Goal: Register for event/course

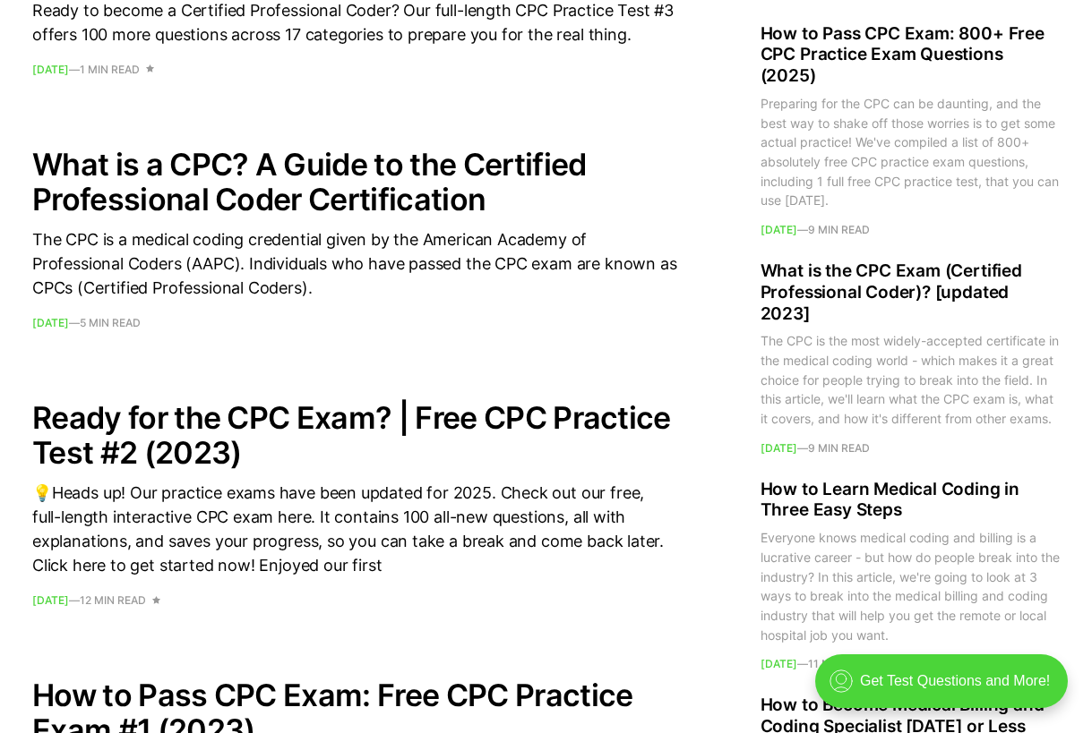
scroll to position [2149, 0]
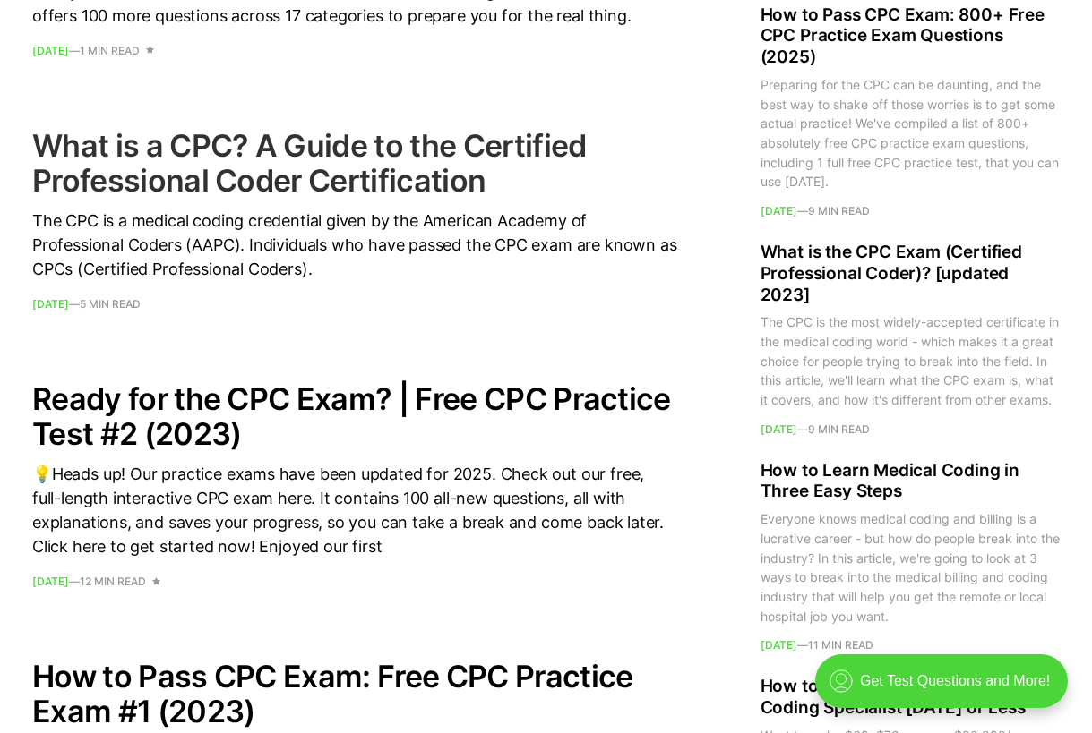
click at [415, 173] on h2 "What is a CPC? A Guide to the Certified Professional Coder Certification" at bounding box center [354, 163] width 645 height 70
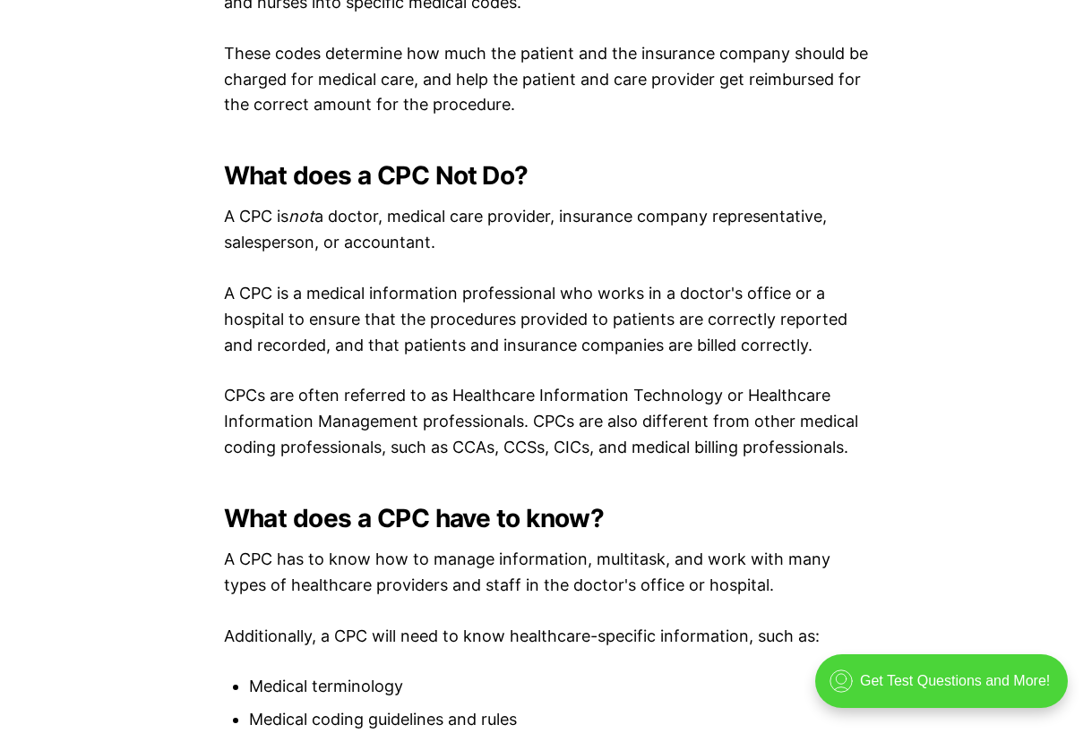
scroll to position [1612, 0]
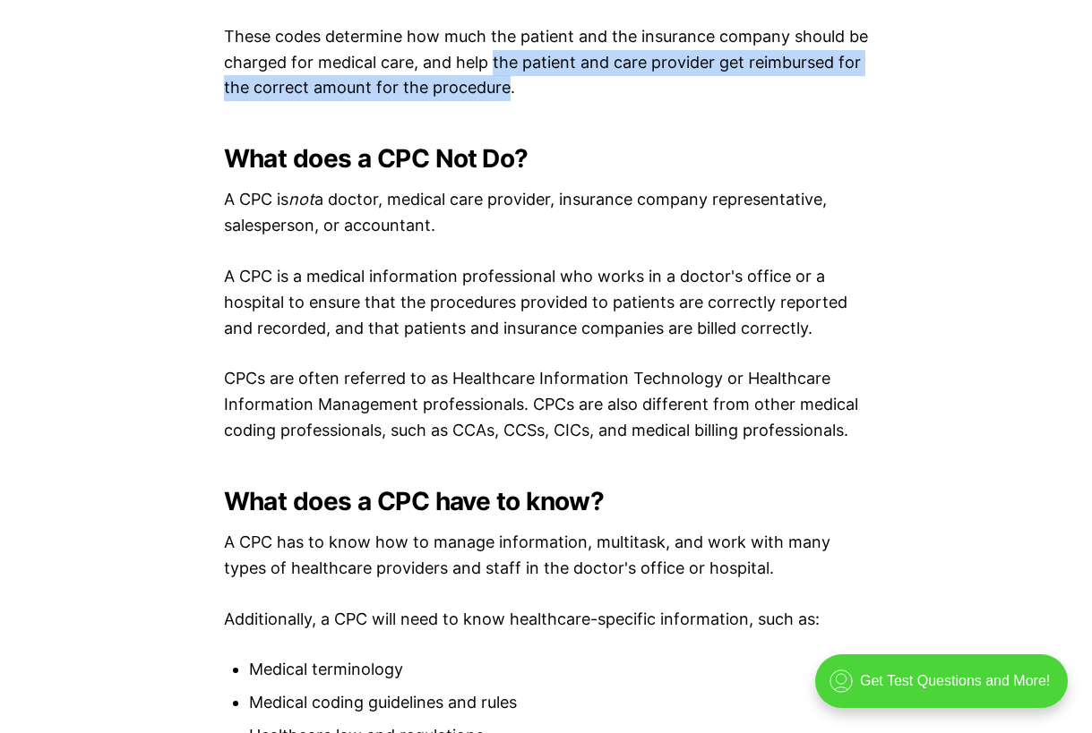
drag, startPoint x: 493, startPoint y: 65, endPoint x: 505, endPoint y: 93, distance: 30.5
click at [505, 93] on p "These codes determine how much the patient and the insurance company should be …" at bounding box center [546, 62] width 645 height 77
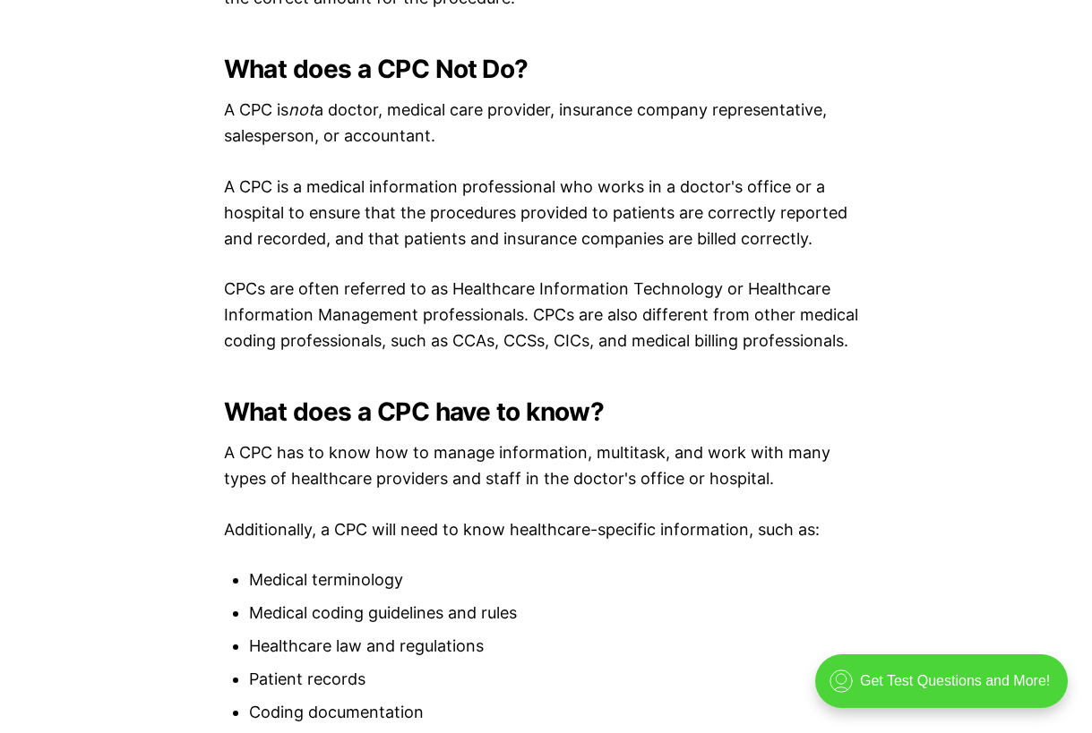
drag, startPoint x: 432, startPoint y: 135, endPoint x: 223, endPoint y: 107, distance: 210.5
click at [224, 107] on p "A CPC is not a doctor, medical care provider, insurance company representative,…" at bounding box center [546, 124] width 645 height 52
click at [411, 408] on h2 "What does a CPC have to know?" at bounding box center [546, 412] width 645 height 29
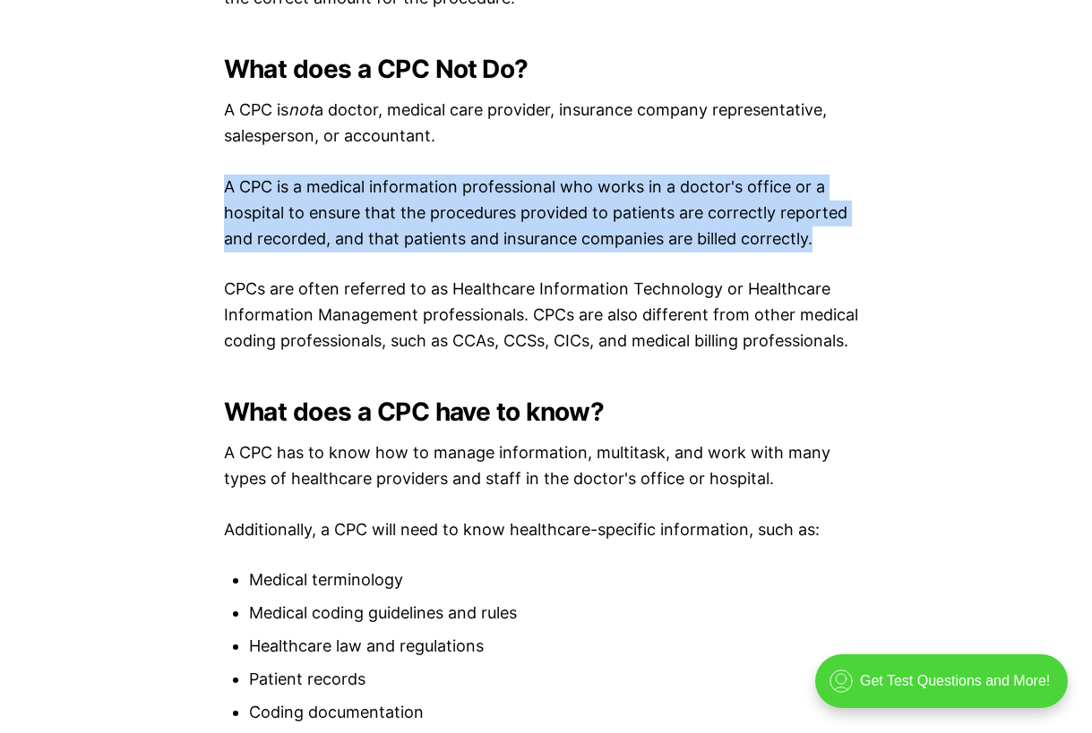
drag, startPoint x: 226, startPoint y: 189, endPoint x: 819, endPoint y: 234, distance: 595.4
click at [819, 234] on p "A CPC is a medical information professional who works in a doctor's office or a…" at bounding box center [546, 213] width 645 height 77
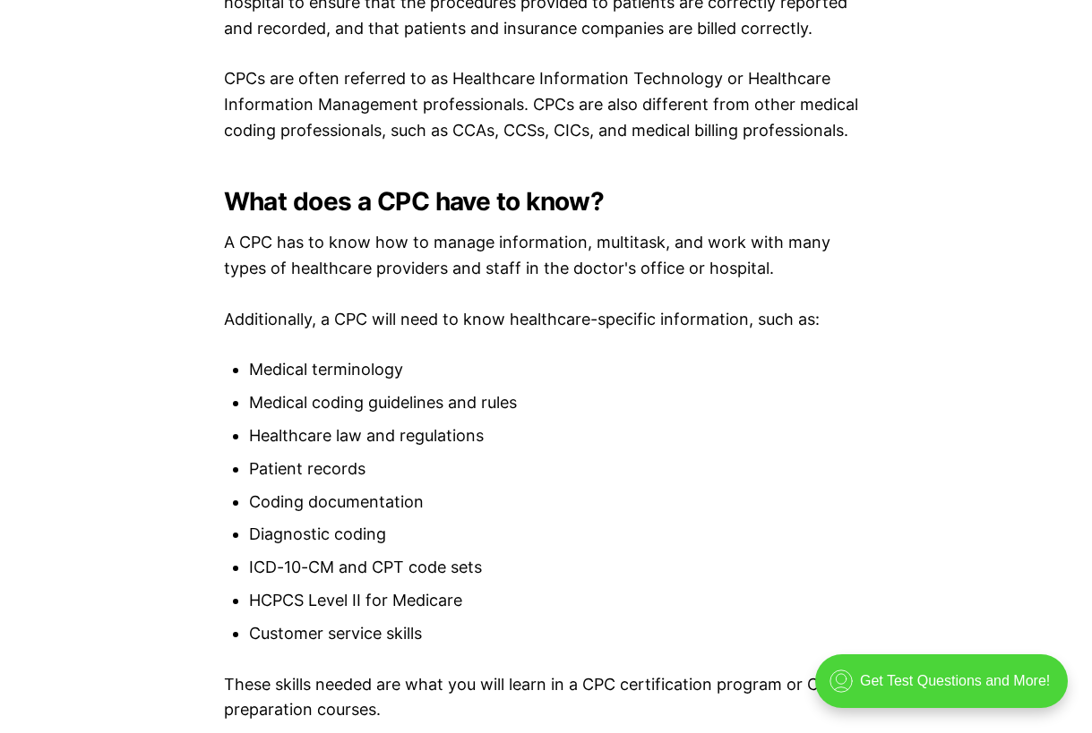
scroll to position [1880, 0]
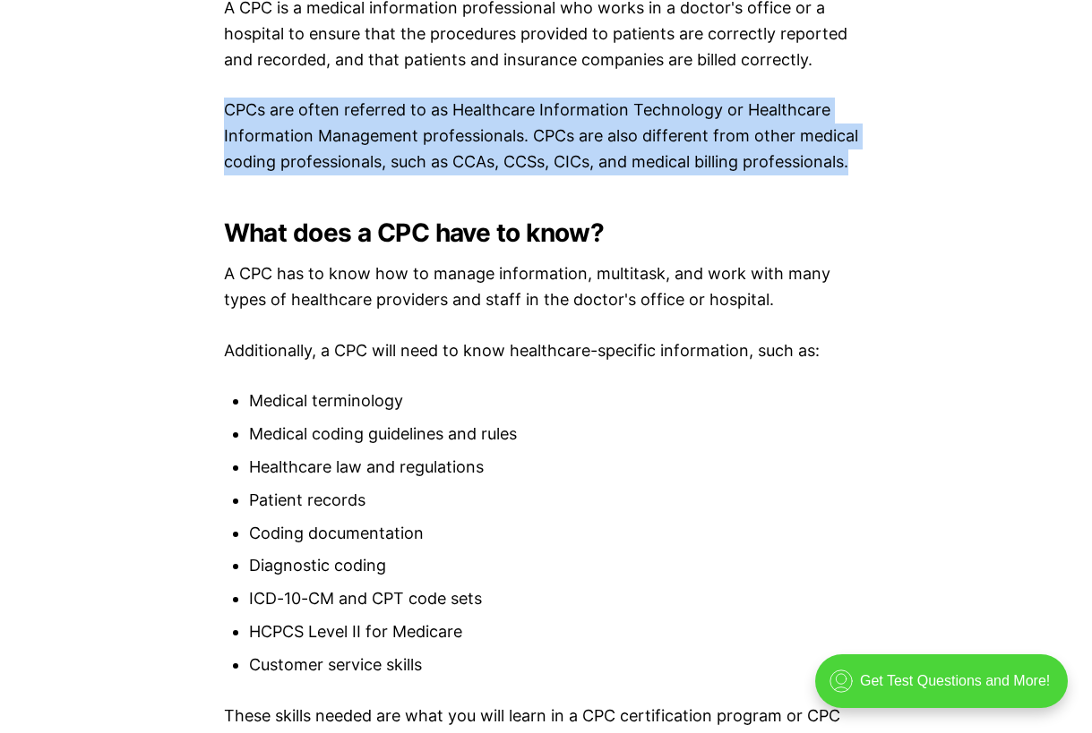
drag, startPoint x: 219, startPoint y: 106, endPoint x: 864, endPoint y: 159, distance: 647.0
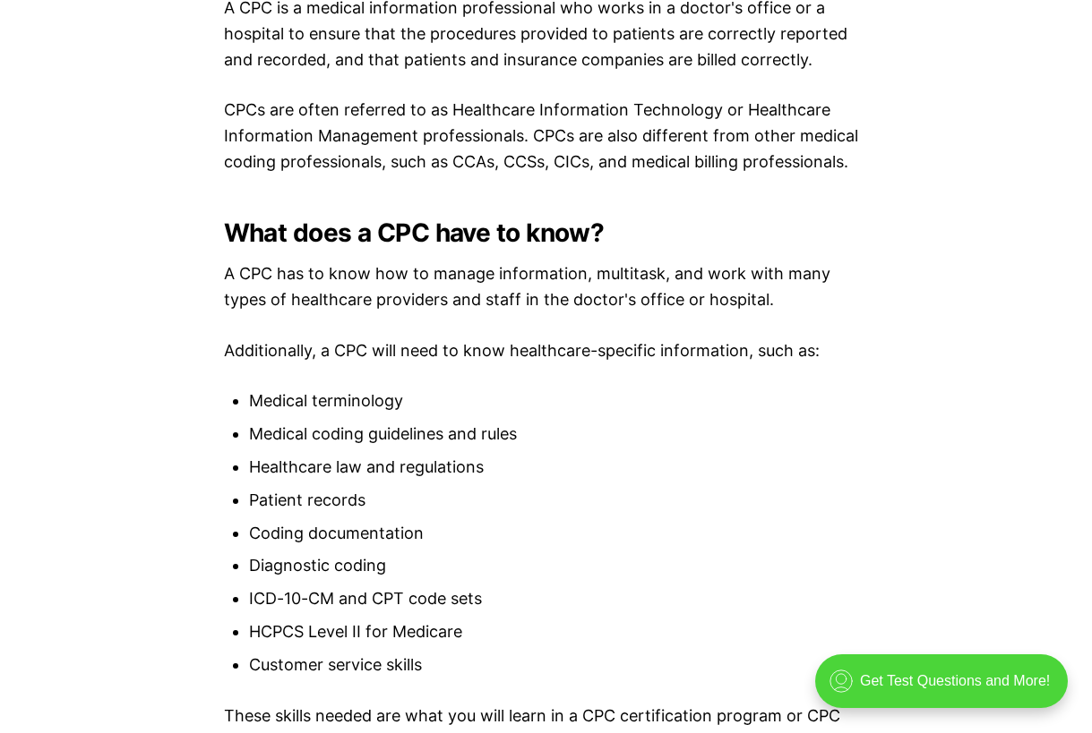
click at [573, 419] on ul "Medical terminology Medical coding guidelines and rules Healthcare law and regu…" at bounding box center [546, 533] width 645 height 289
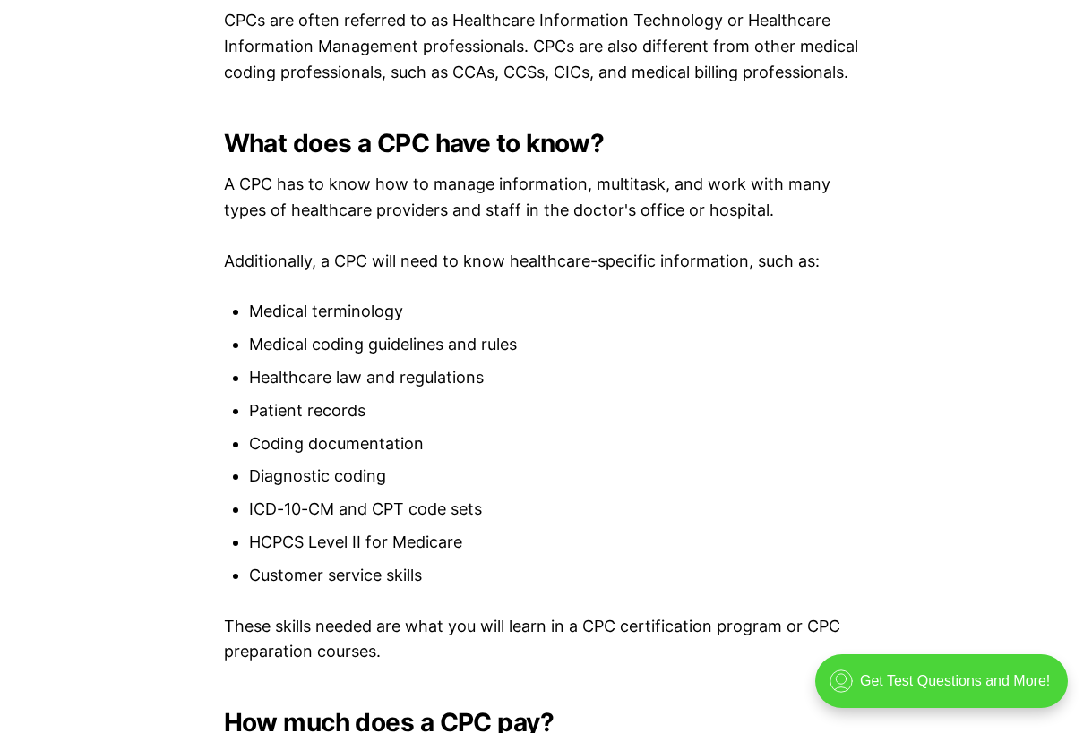
scroll to position [2060, 0]
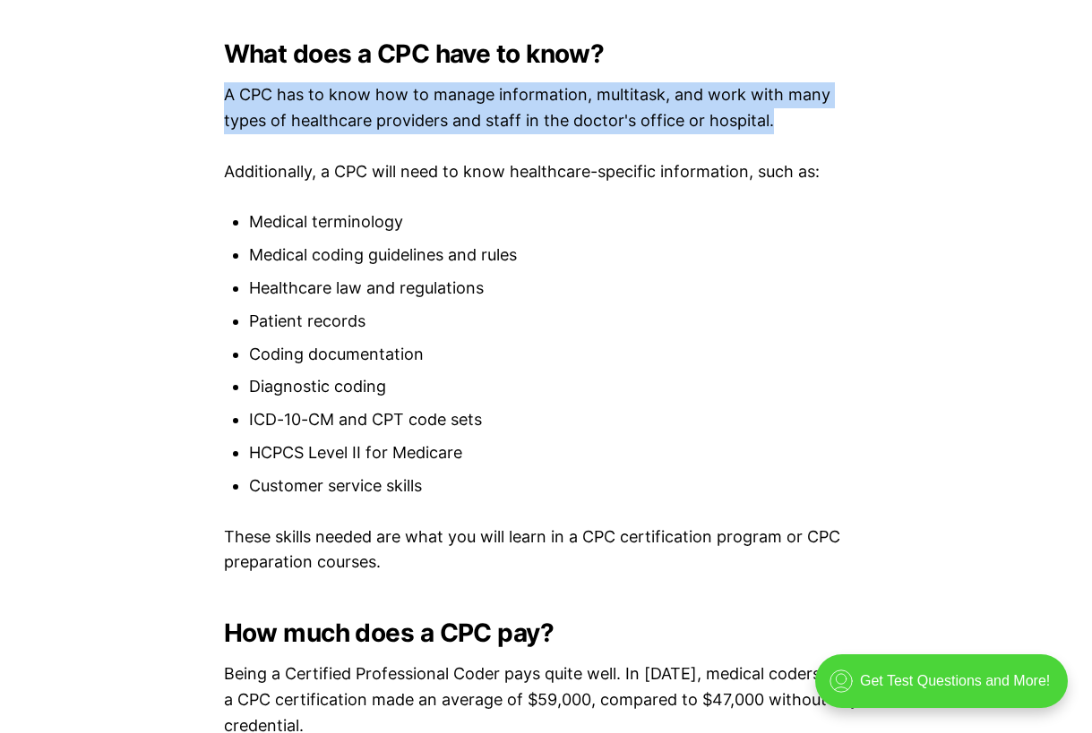
drag, startPoint x: 221, startPoint y: 92, endPoint x: 771, endPoint y: 116, distance: 550.4
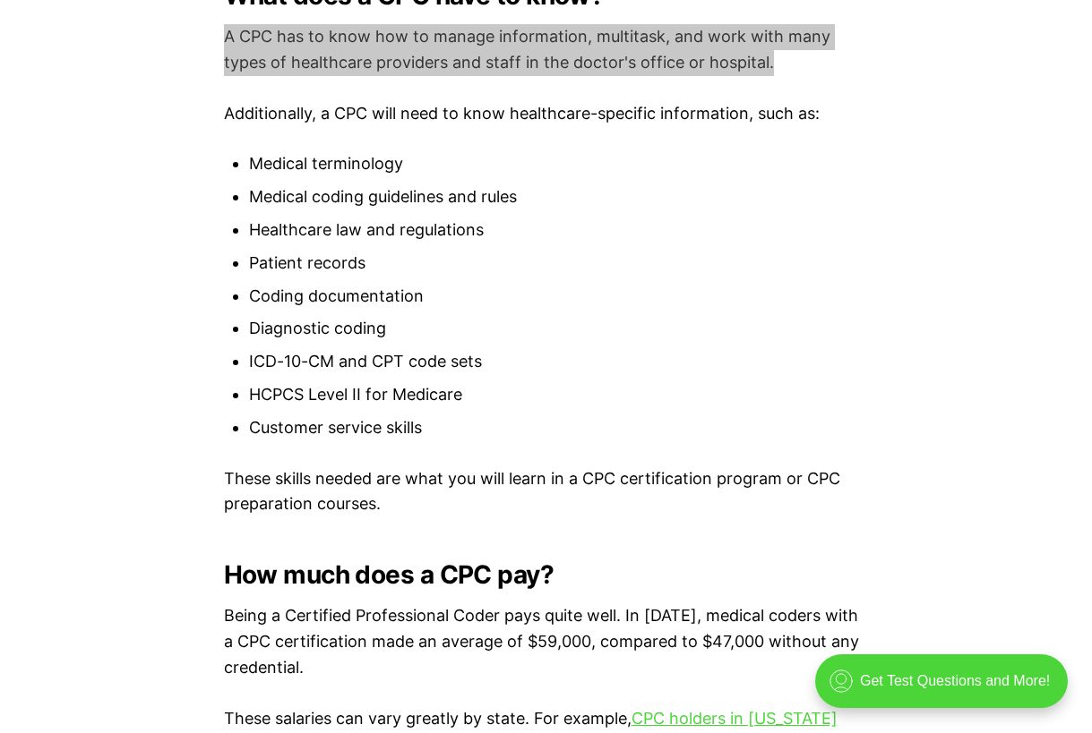
scroll to position [2149, 0]
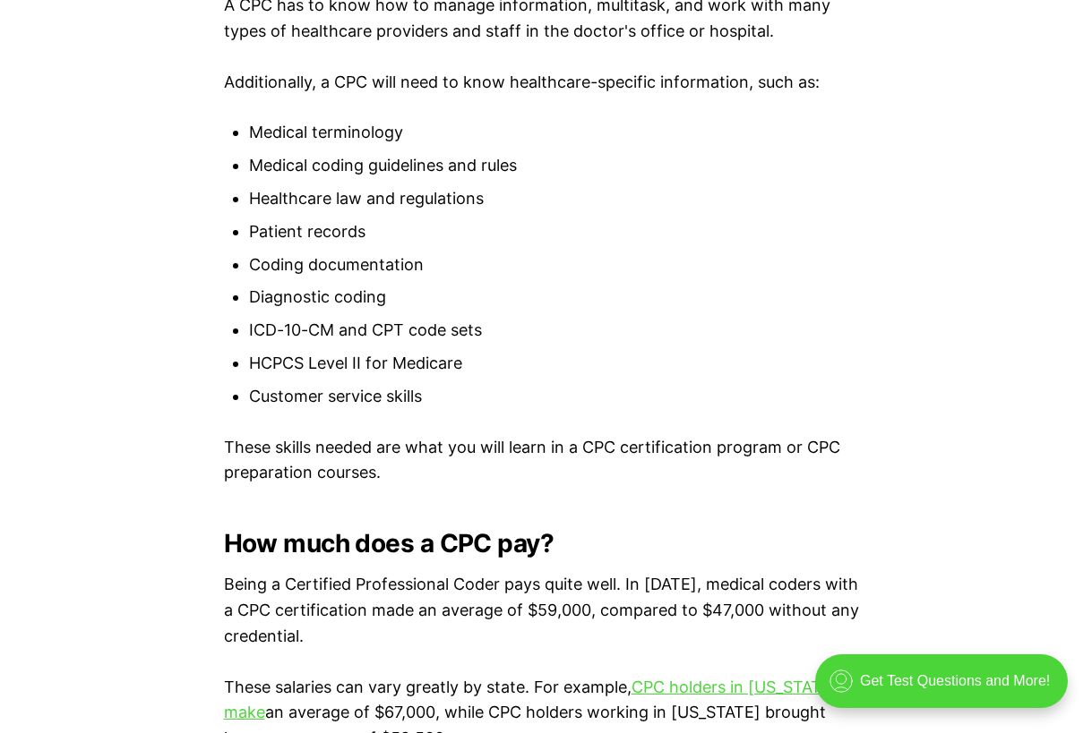
drag, startPoint x: 495, startPoint y: 369, endPoint x: 404, endPoint y: 306, distance: 110.8
click at [495, 369] on li "HCPCS Level II for Medicare" at bounding box center [559, 364] width 620 height 26
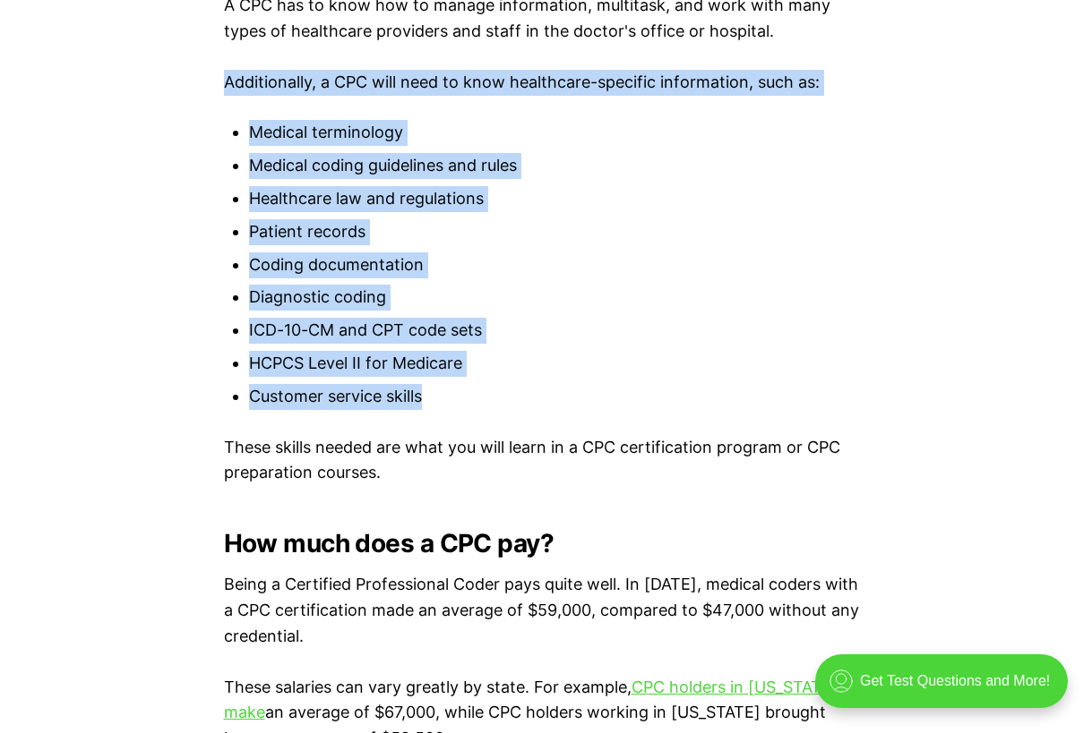
drag, startPoint x: 227, startPoint y: 80, endPoint x: 446, endPoint y: 393, distance: 382.6
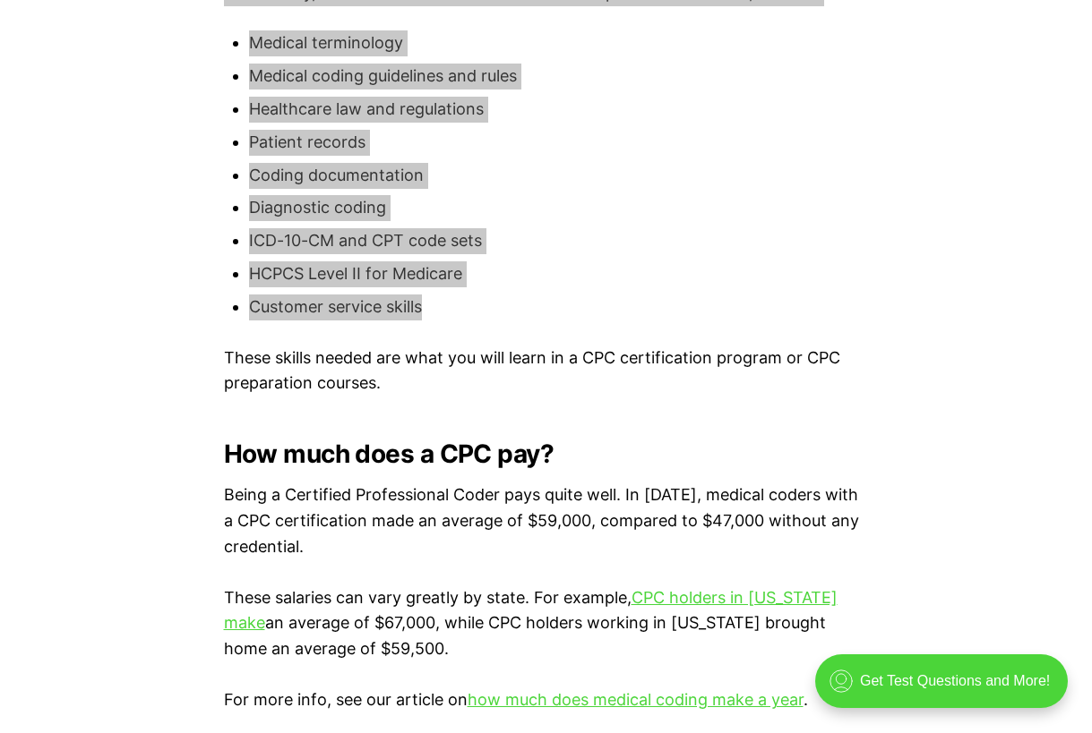
scroll to position [2328, 0]
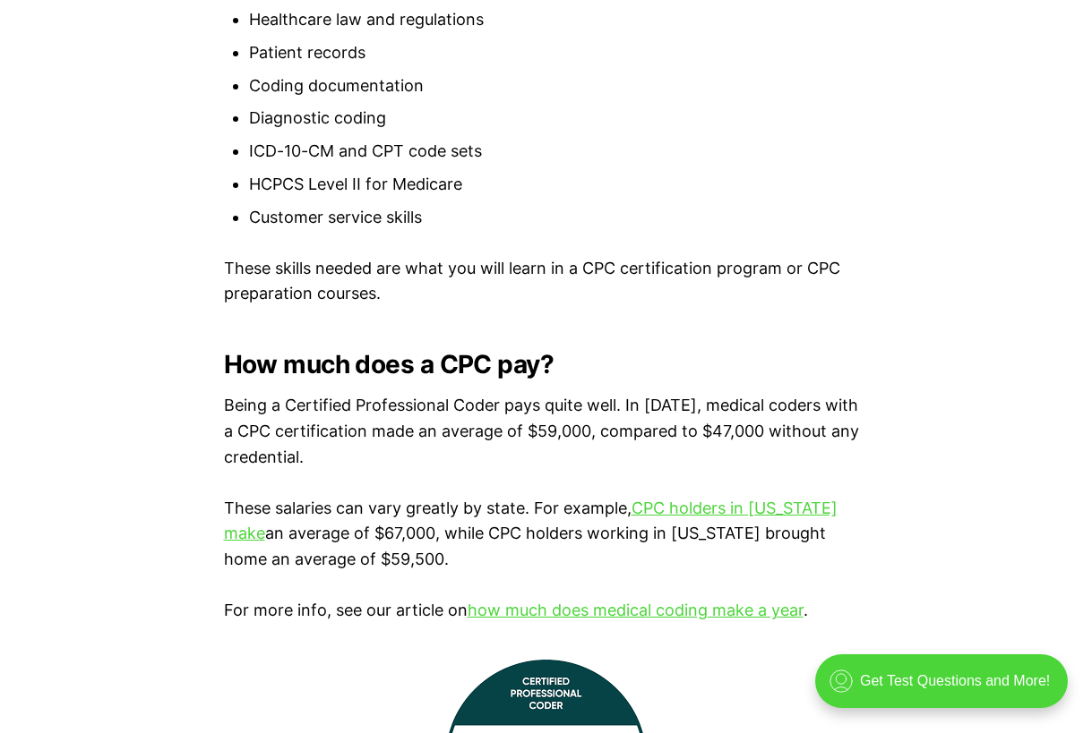
click at [569, 431] on p "Being a Certified Professional Coder pays quite well. In 2023, medical coders w…" at bounding box center [546, 431] width 645 height 77
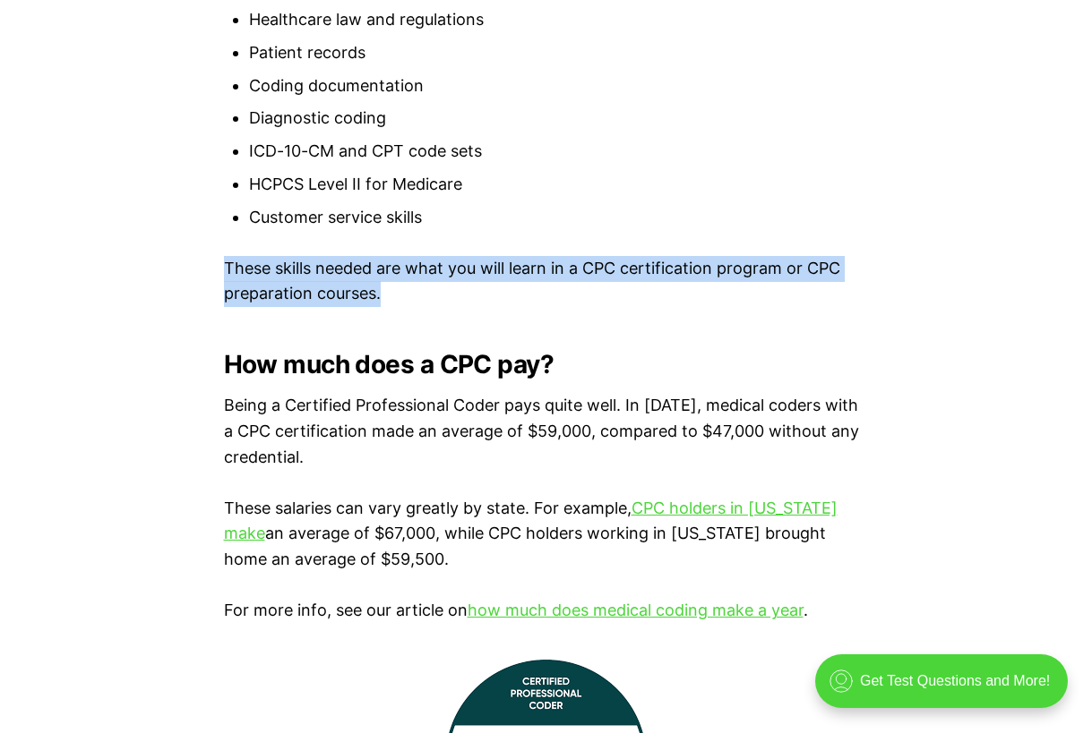
drag, startPoint x: 219, startPoint y: 265, endPoint x: 405, endPoint y: 305, distance: 189.7
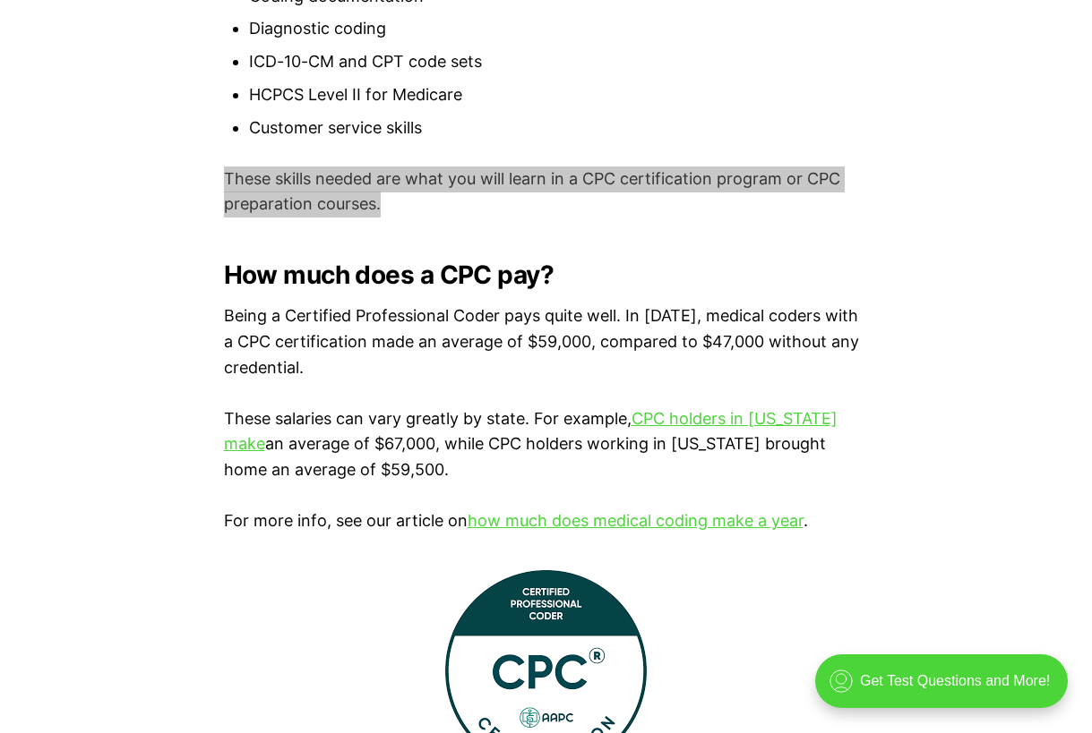
scroll to position [2507, 0]
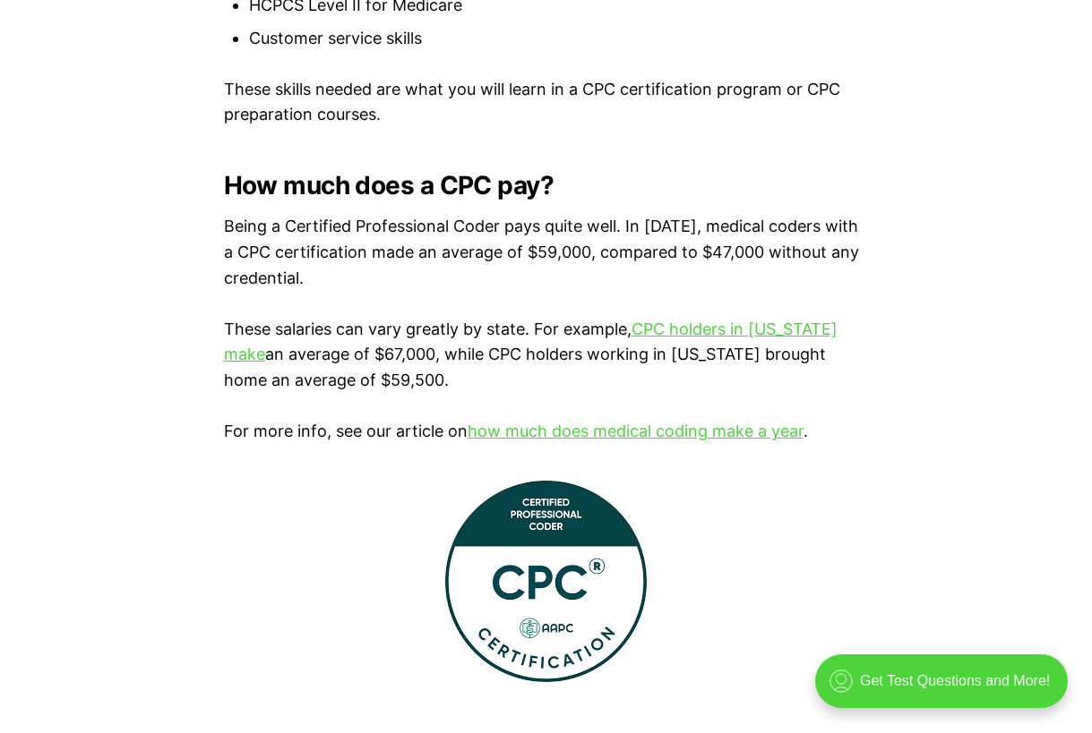
click at [441, 347] on p "These salaries can vary greatly by state. For example, CPC holders in Californi…" at bounding box center [546, 355] width 645 height 77
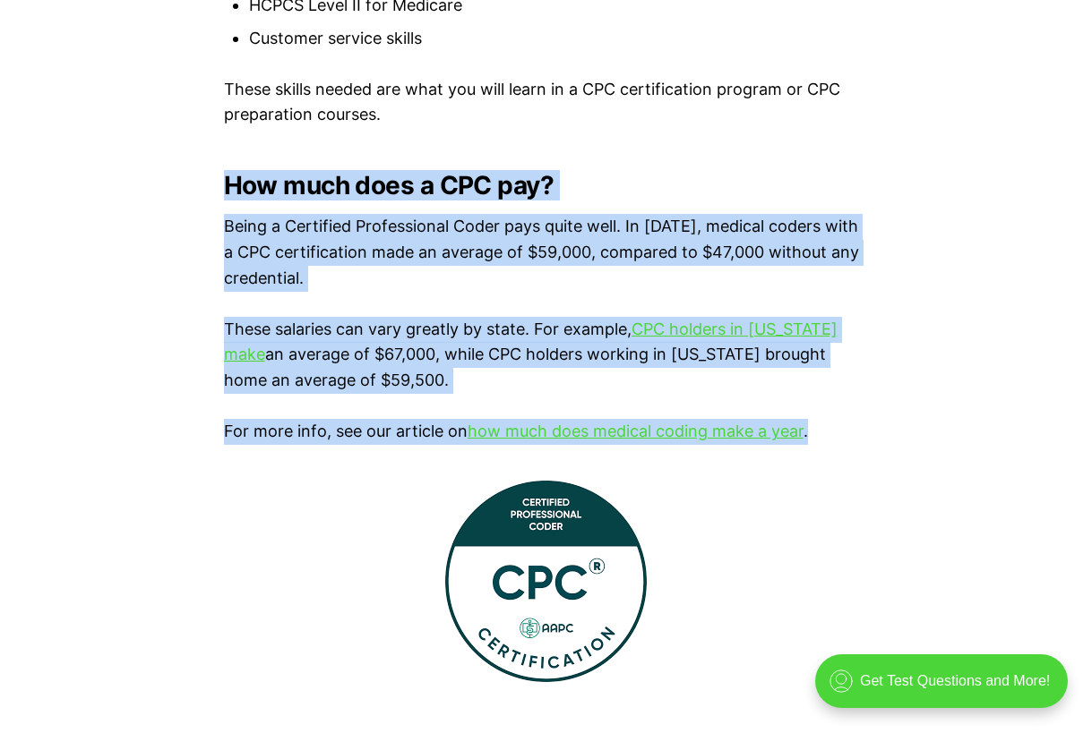
drag, startPoint x: 227, startPoint y: 178, endPoint x: 836, endPoint y: 423, distance: 657.0
click at [587, 260] on p "Being a Certified Professional Coder pays quite well. In 2023, medical coders w…" at bounding box center [546, 252] width 645 height 77
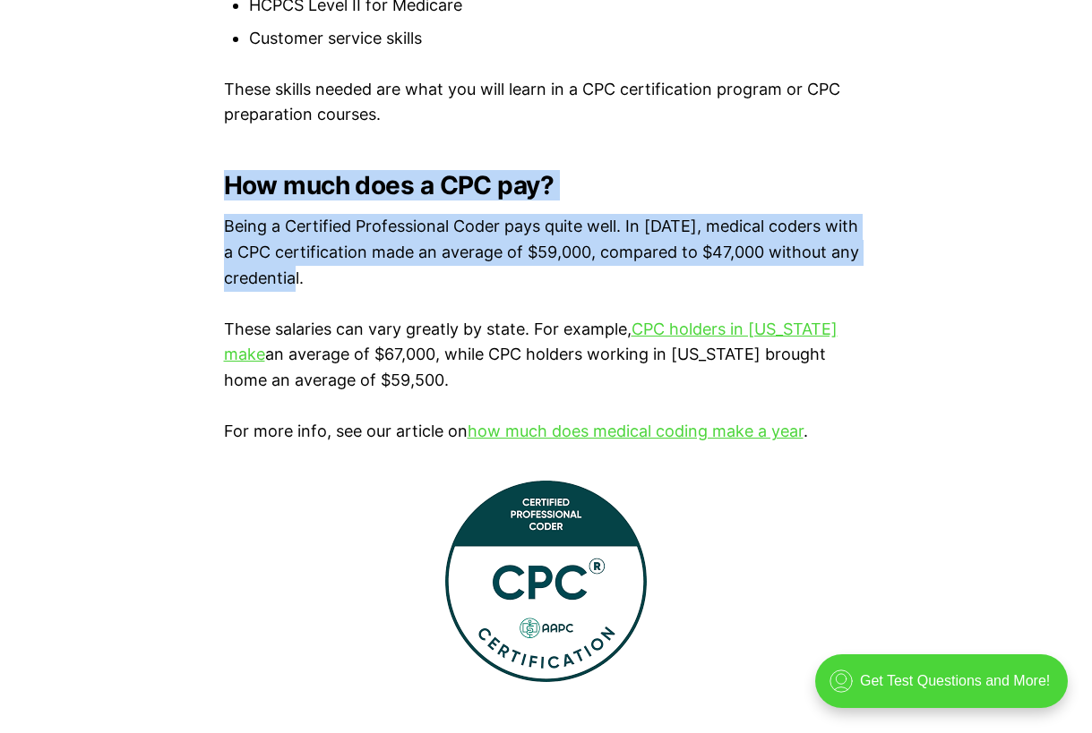
drag, startPoint x: 223, startPoint y: 183, endPoint x: 343, endPoint y: 280, distance: 154.7
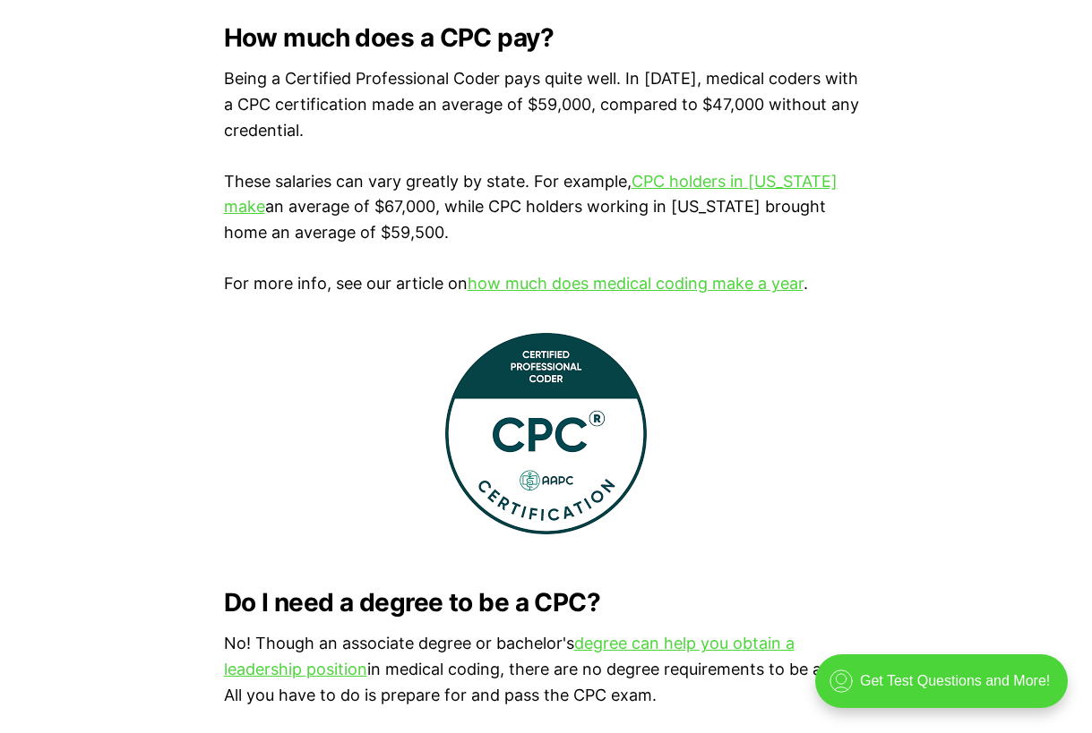
scroll to position [2686, 0]
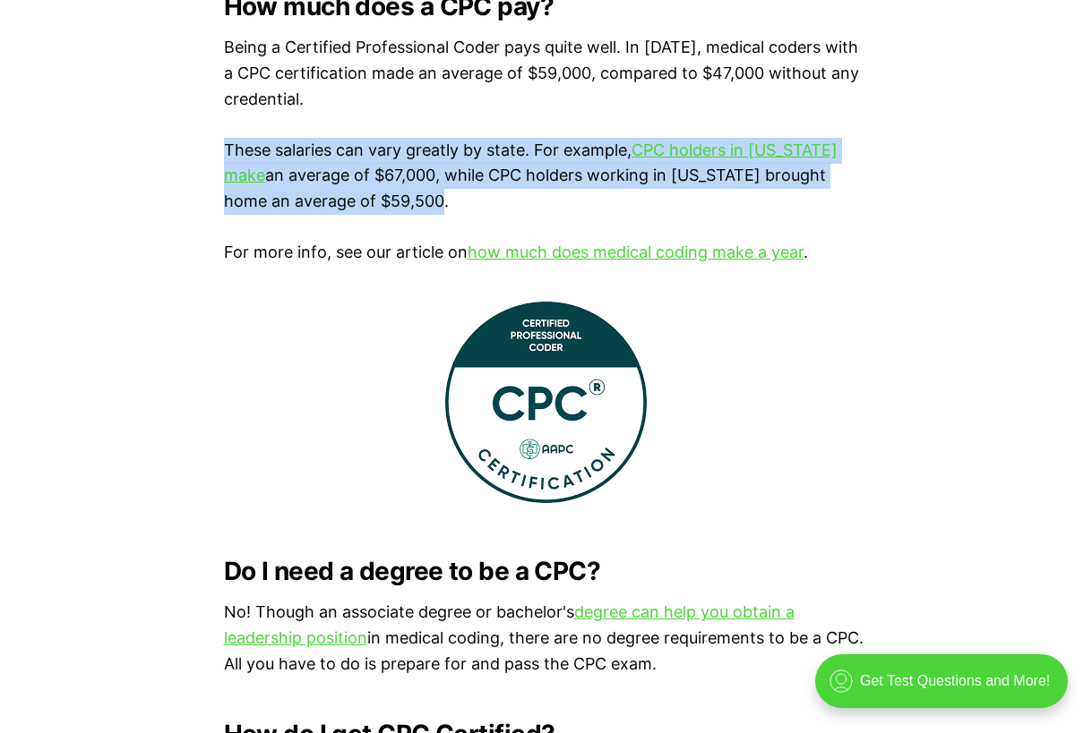
drag, startPoint x: 226, startPoint y: 146, endPoint x: 462, endPoint y: 202, distance: 243.0
click at [462, 202] on p "These salaries can vary greatly by state. For example, CPC holders in Californi…" at bounding box center [546, 176] width 645 height 77
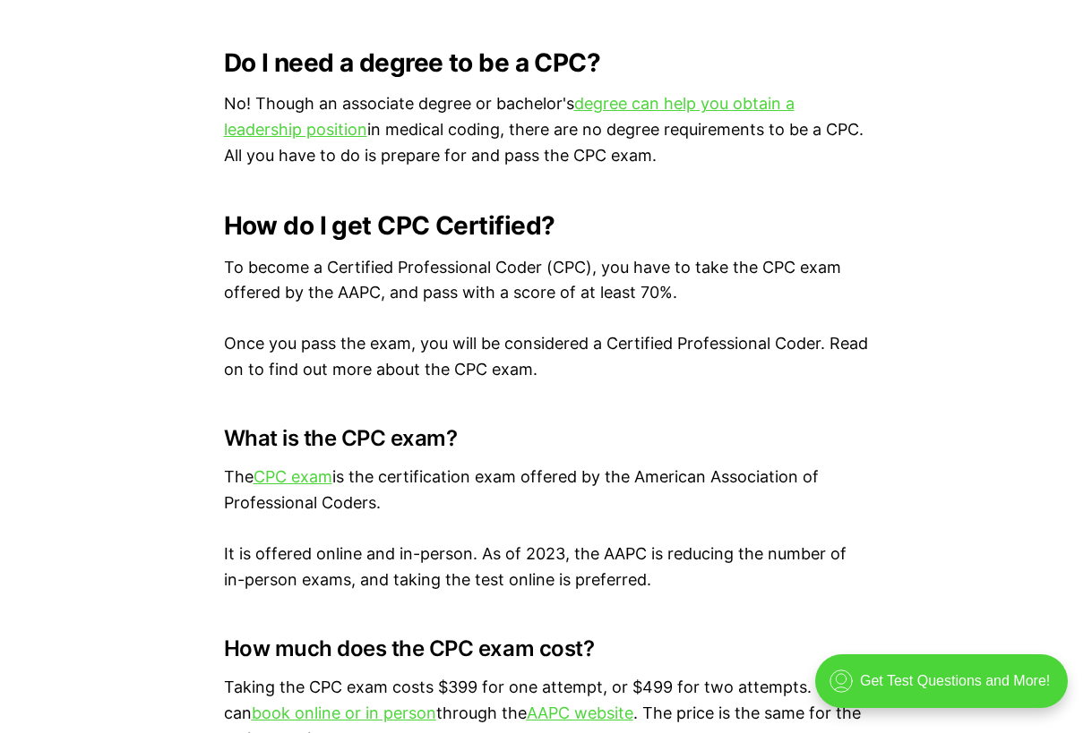
scroll to position [3224, 0]
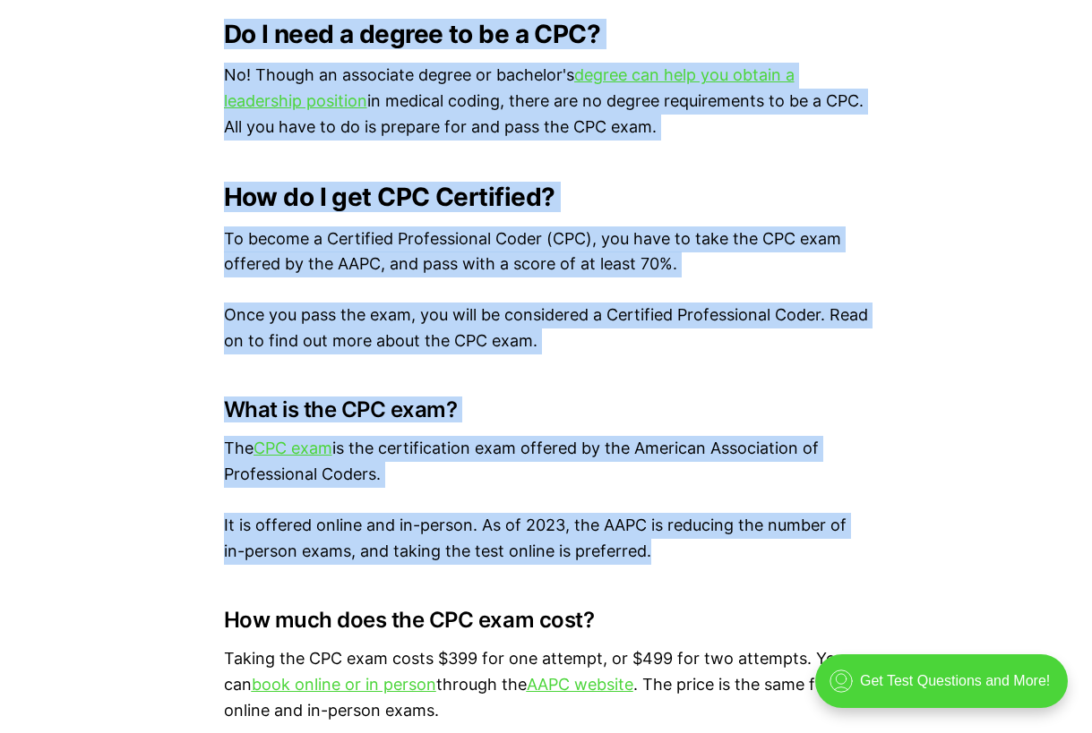
drag, startPoint x: 225, startPoint y: 32, endPoint x: 708, endPoint y: 547, distance: 706.4
click at [708, 547] on div "The CPC is a medical coding credential given by the American Academy of Profess…" at bounding box center [546, 655] width 1092 height 5019
click at [637, 480] on p "The CPC exam is the certification exam offered by the American Association of P…" at bounding box center [546, 462] width 645 height 52
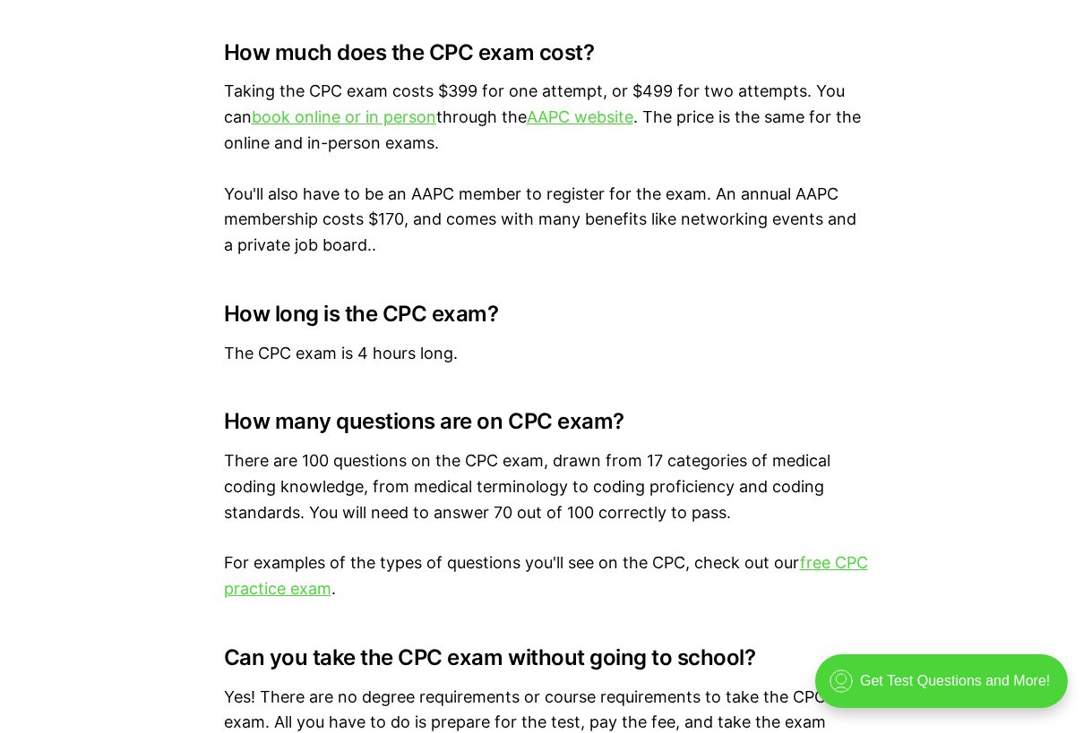
scroll to position [3761, 0]
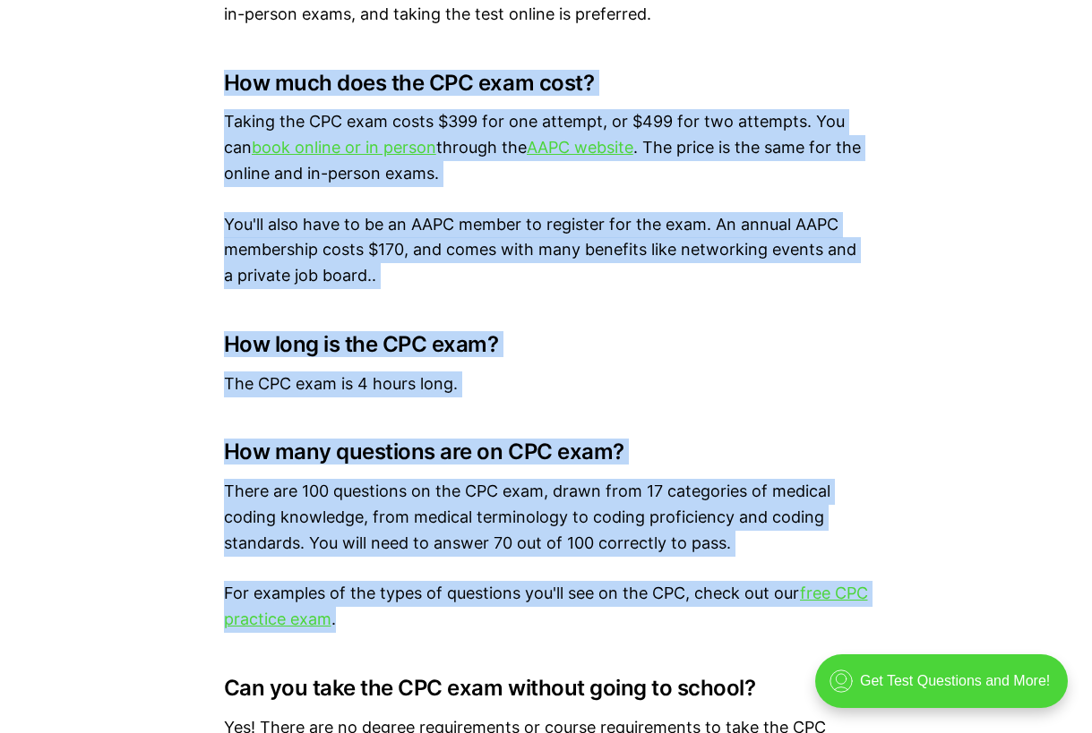
drag, startPoint x: 221, startPoint y: 78, endPoint x: 590, endPoint y: 616, distance: 652.5
click at [590, 616] on div "The CPC is a medical coding credential given by the American Academy of Profess…" at bounding box center [546, 118] width 1092 height 5019
click at [630, 534] on p "There are 100 questions on the CPC exam, drawn from 17 categories of medical co…" at bounding box center [546, 517] width 645 height 77
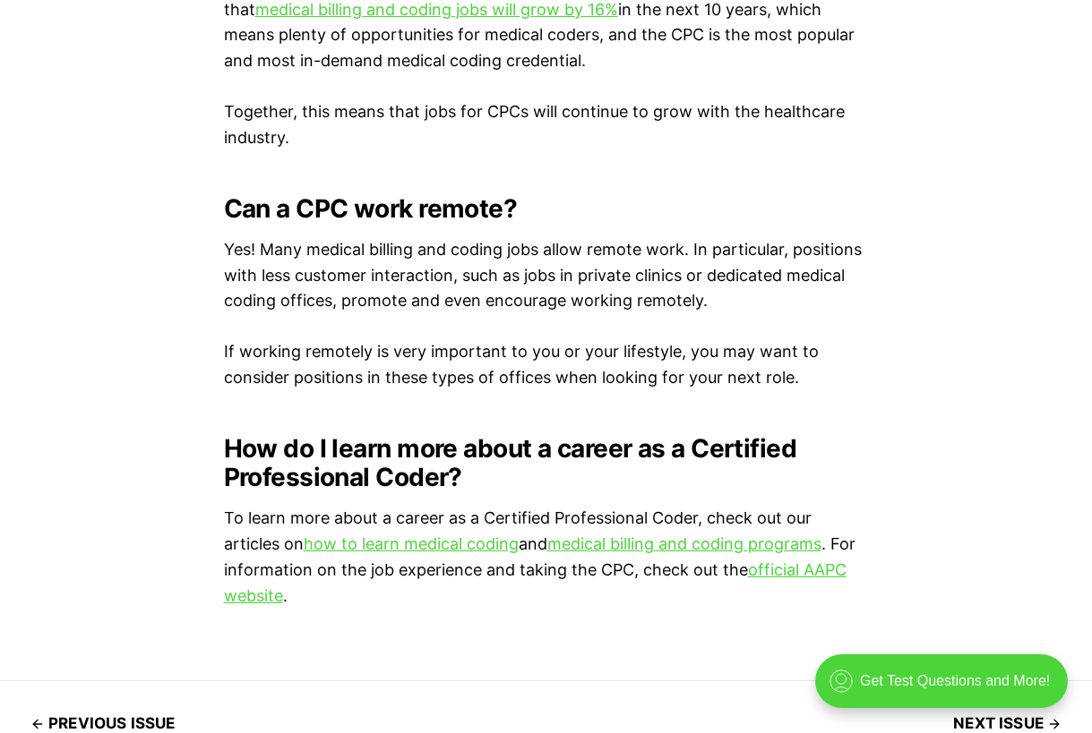
scroll to position [5821, 0]
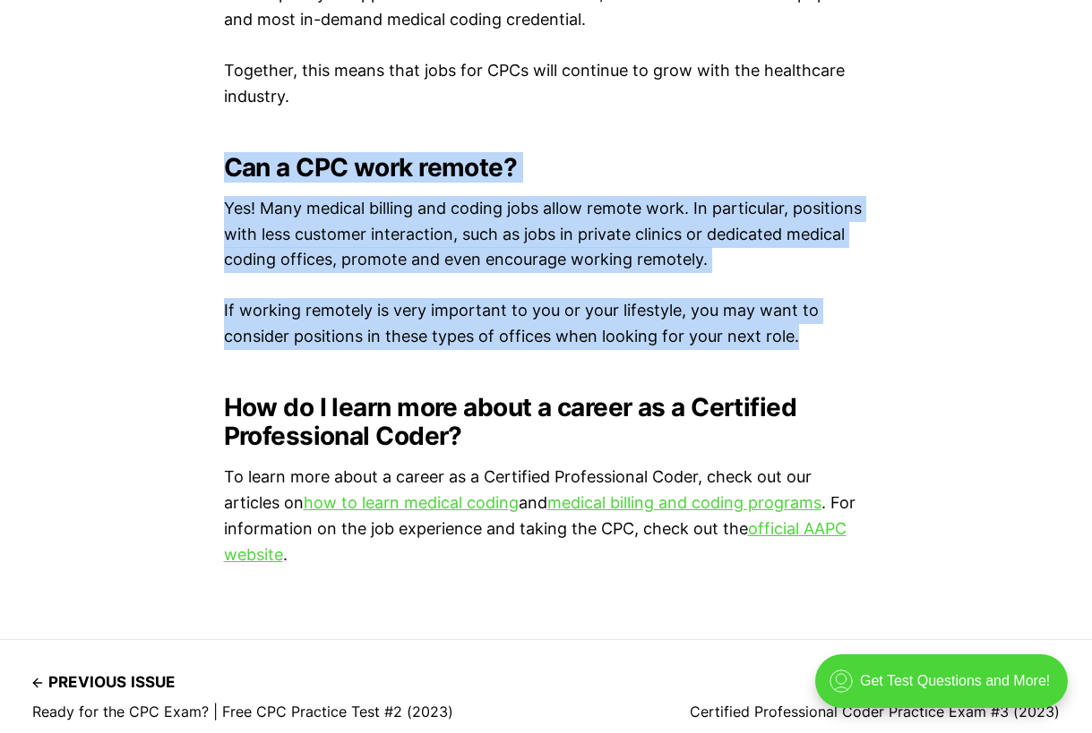
drag, startPoint x: 223, startPoint y: 168, endPoint x: 821, endPoint y: 351, distance: 625.4
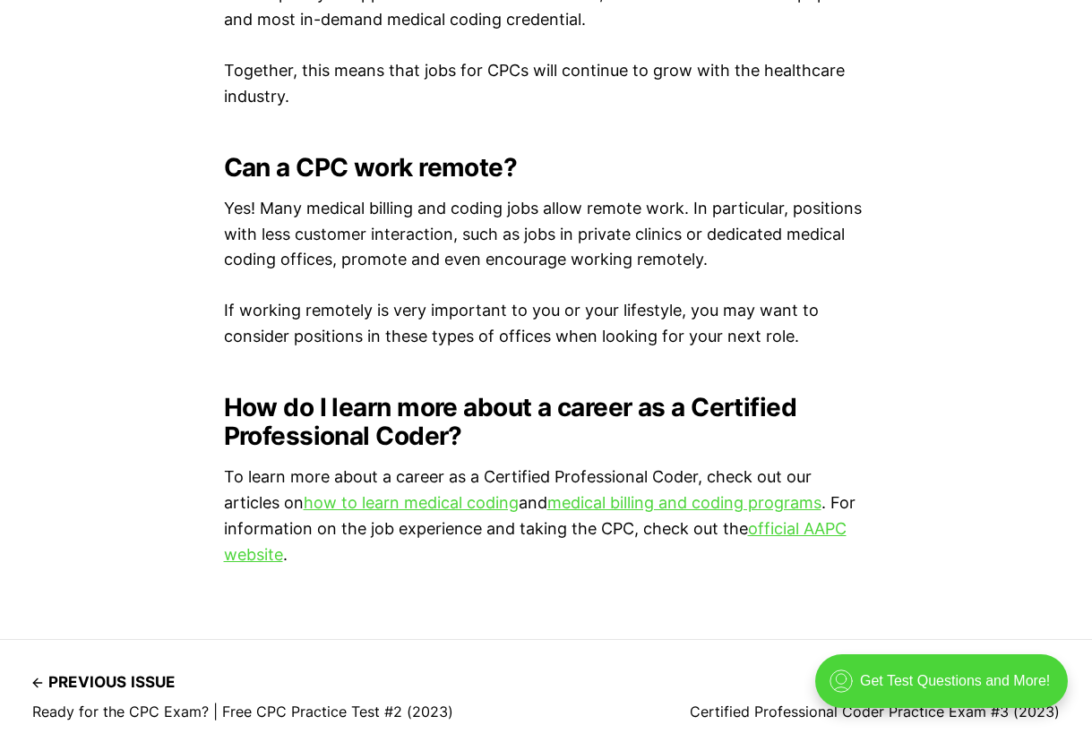
click at [418, 403] on h2 "How do I learn more about a career as a Certified Professional Coder?" at bounding box center [546, 421] width 645 height 57
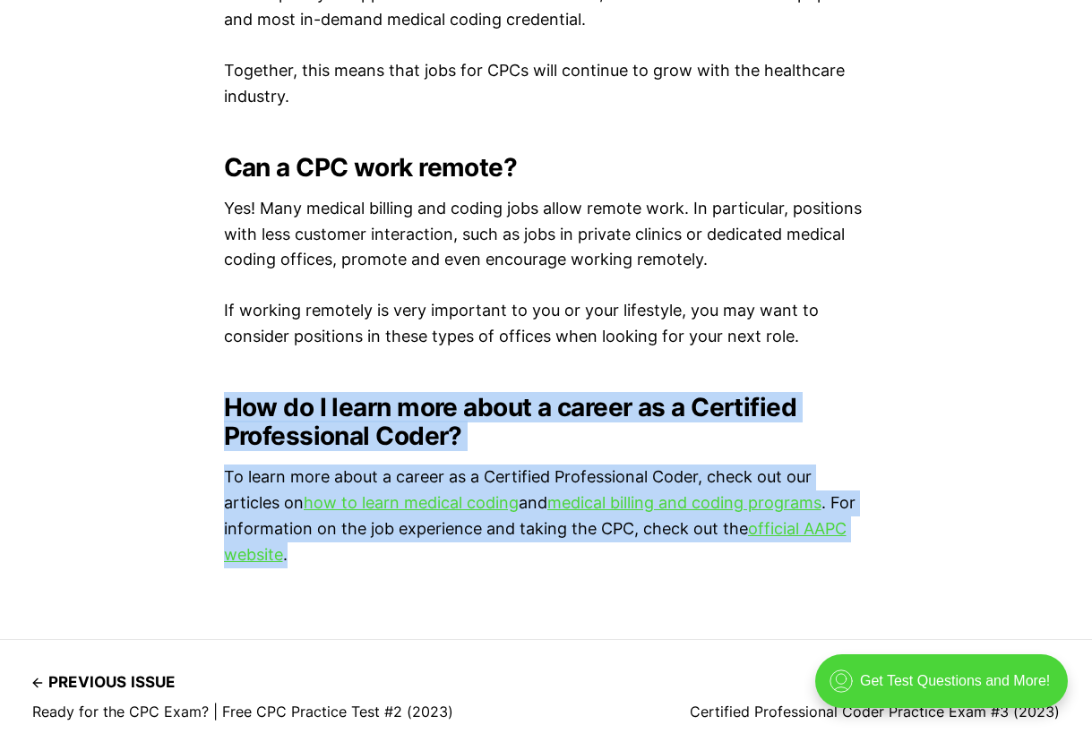
drag, startPoint x: 215, startPoint y: 409, endPoint x: 553, endPoint y: 565, distance: 372.6
click at [461, 475] on p "To learn more about a career as a Certified Professional Coder, check out our a…" at bounding box center [546, 516] width 645 height 103
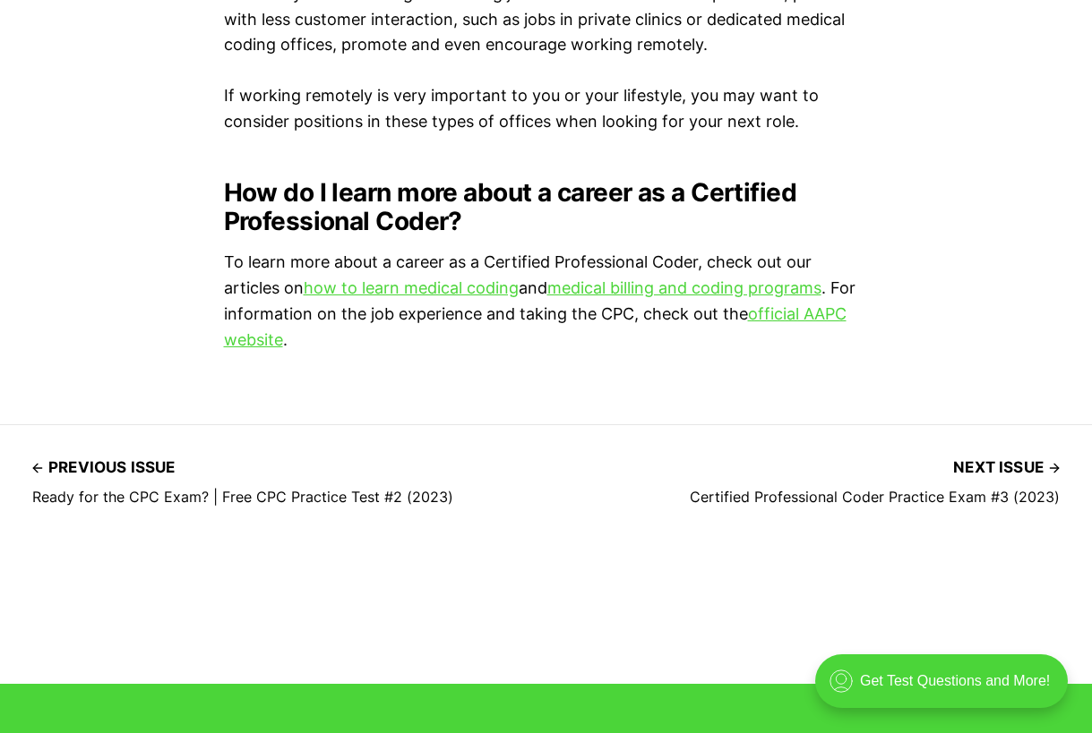
scroll to position [6268, 0]
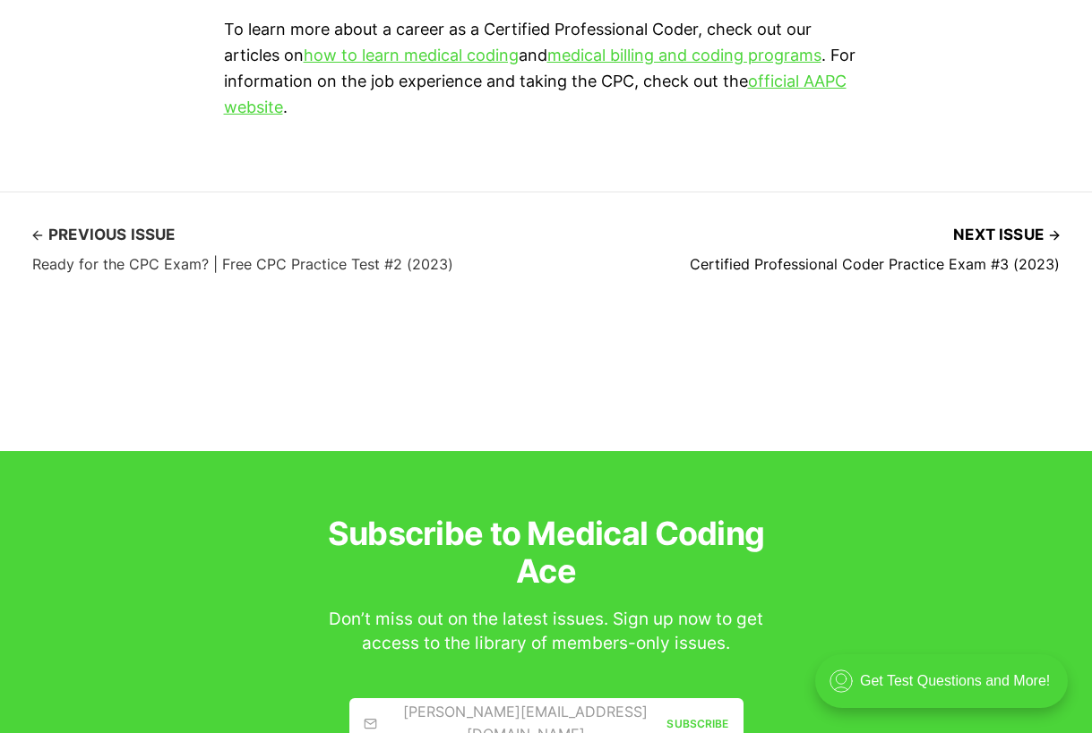
click at [165, 270] on h4 "Ready for the CPC Exam? | Free CPC Practice Test #2 (2023)" at bounding box center [242, 264] width 421 height 16
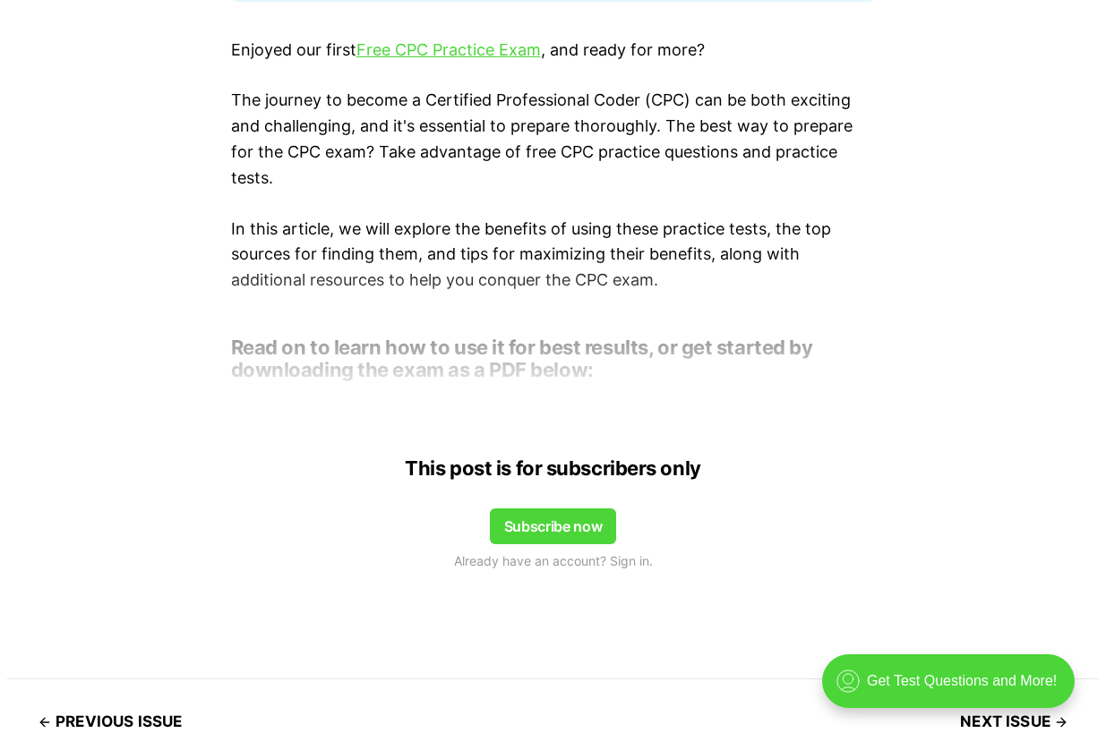
scroll to position [1254, 0]
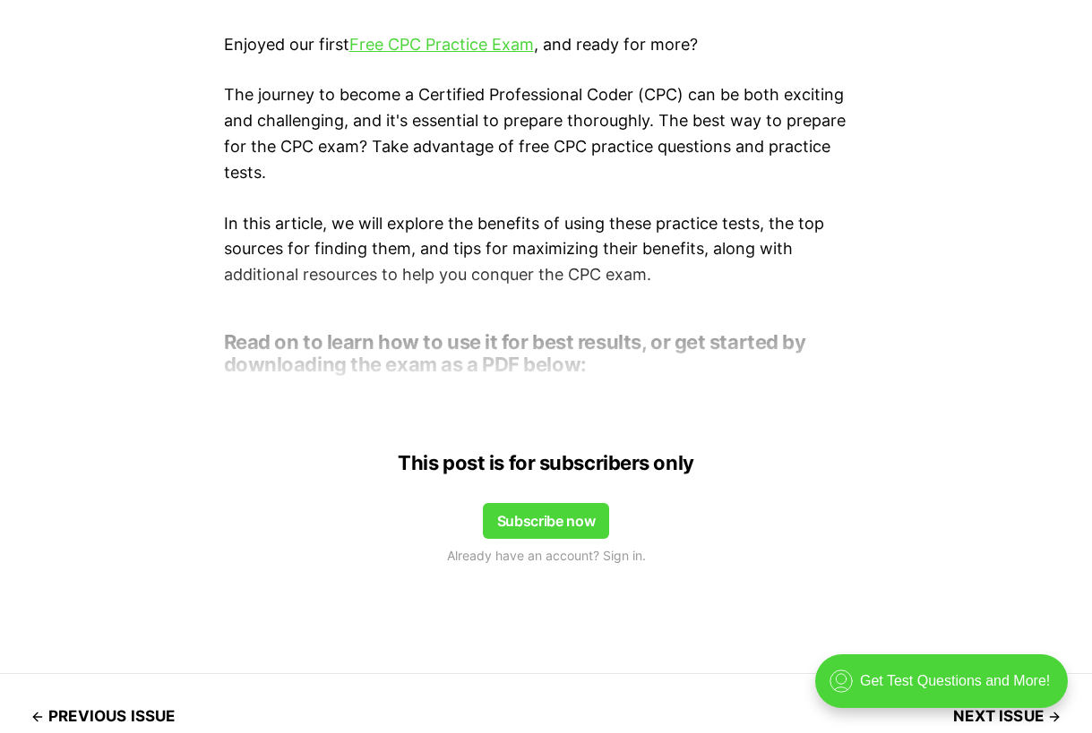
click at [559, 523] on button "Subscribe now" at bounding box center [546, 521] width 127 height 36
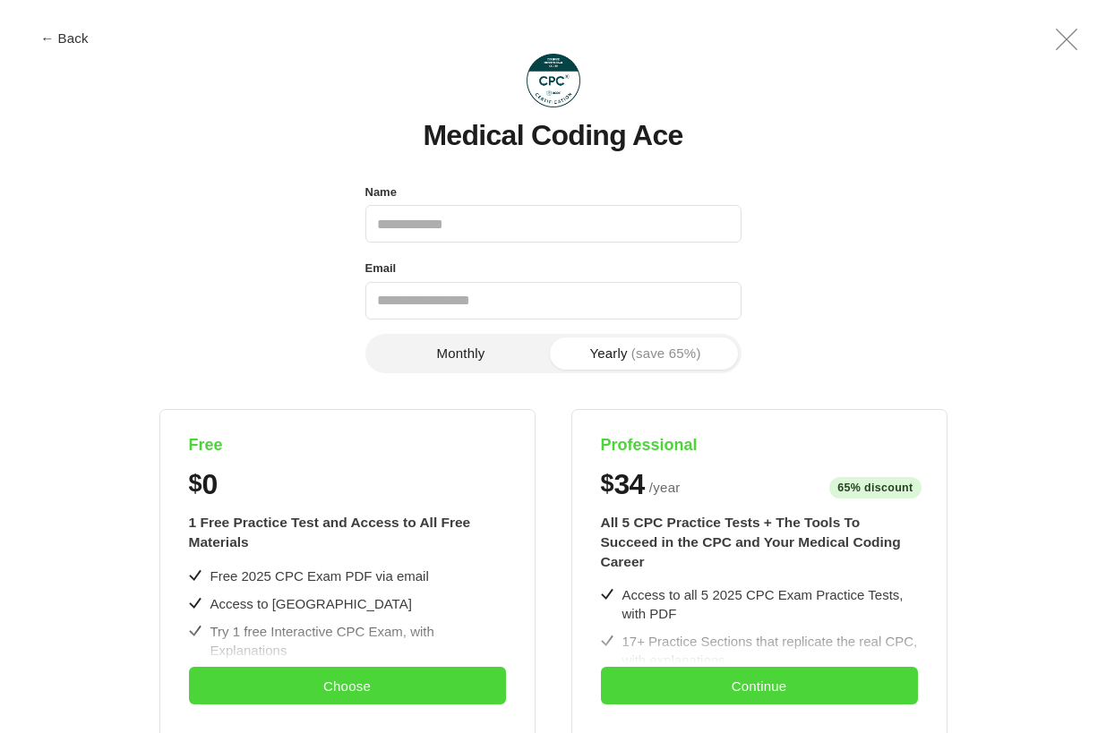
scroll to position [0, 0]
click at [495, 349] on button "Monthly" at bounding box center [461, 354] width 184 height 32
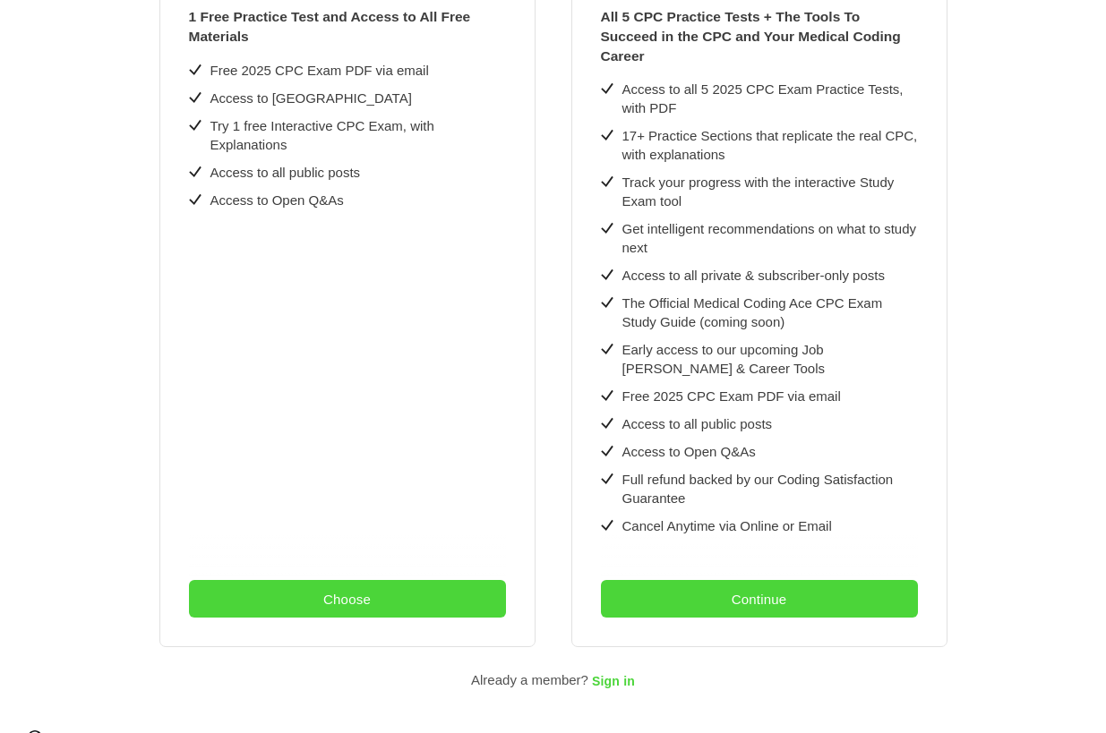
scroll to position [526, 0]
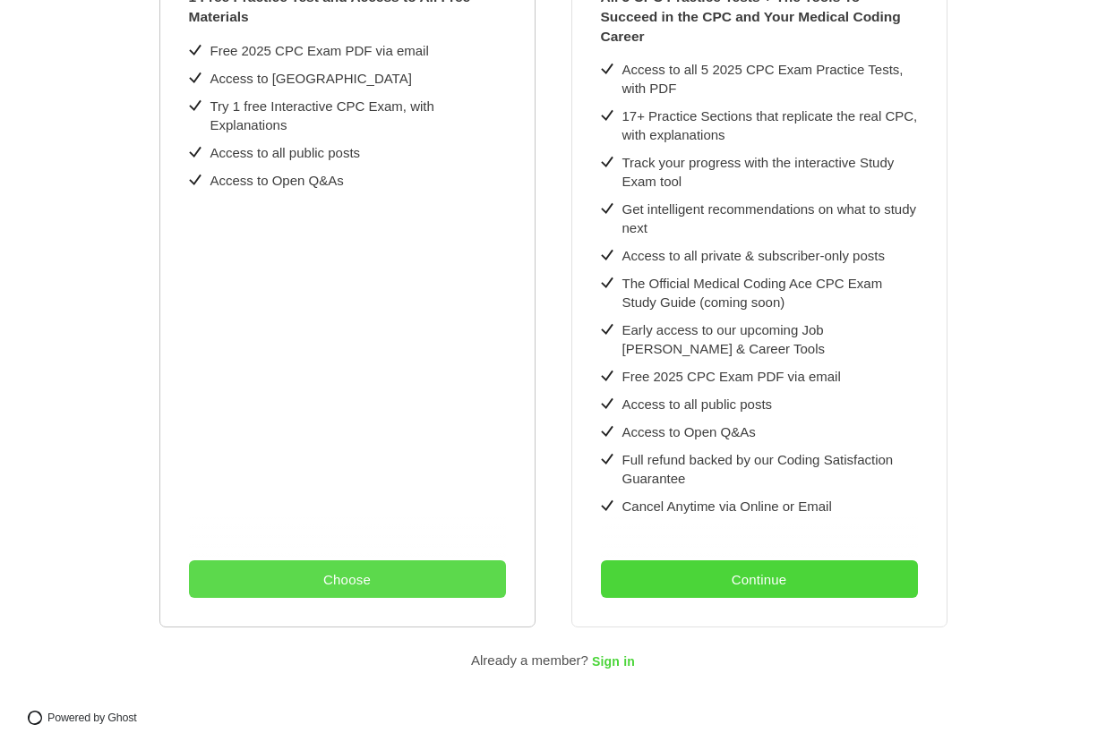
click at [369, 561] on button "Choose" at bounding box center [347, 580] width 317 height 38
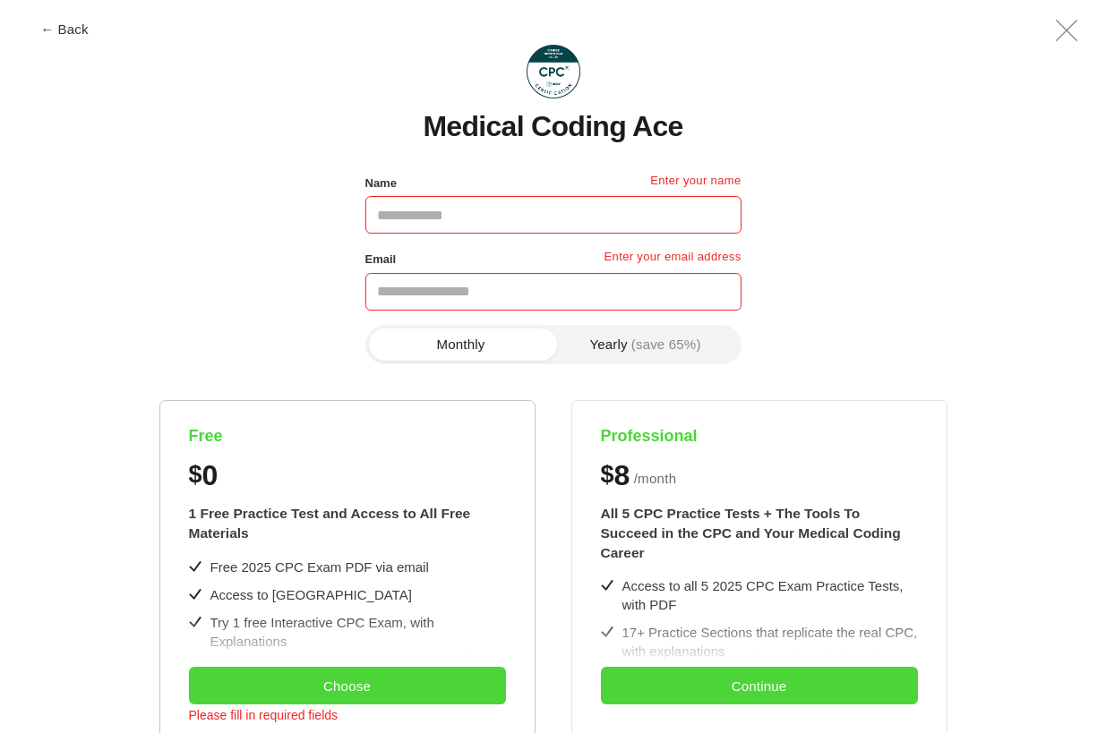
scroll to position [0, 0]
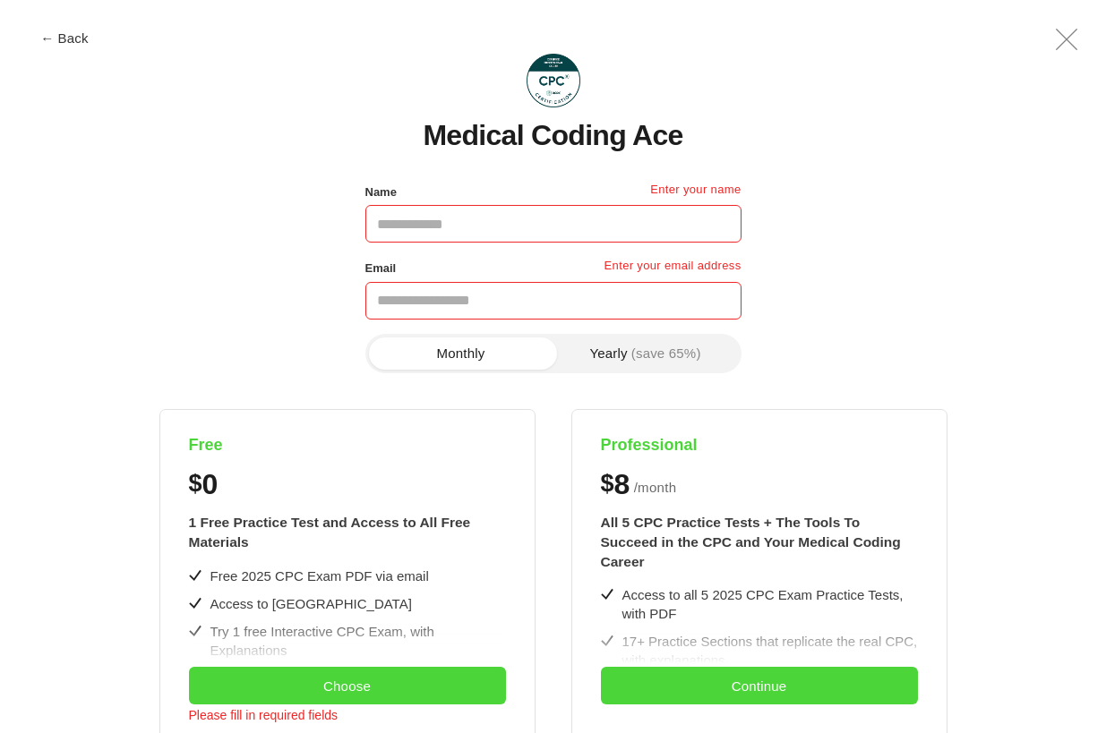
click at [477, 225] on input "Name" at bounding box center [553, 224] width 376 height 38
type input "**********"
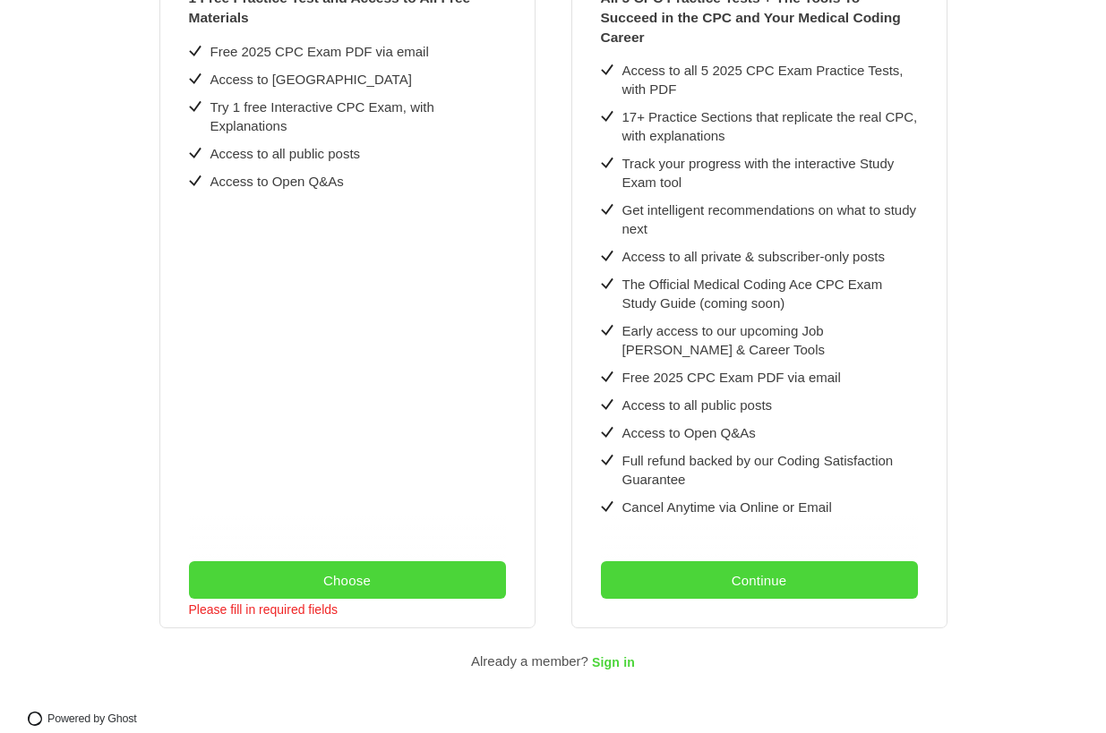
scroll to position [526, 0]
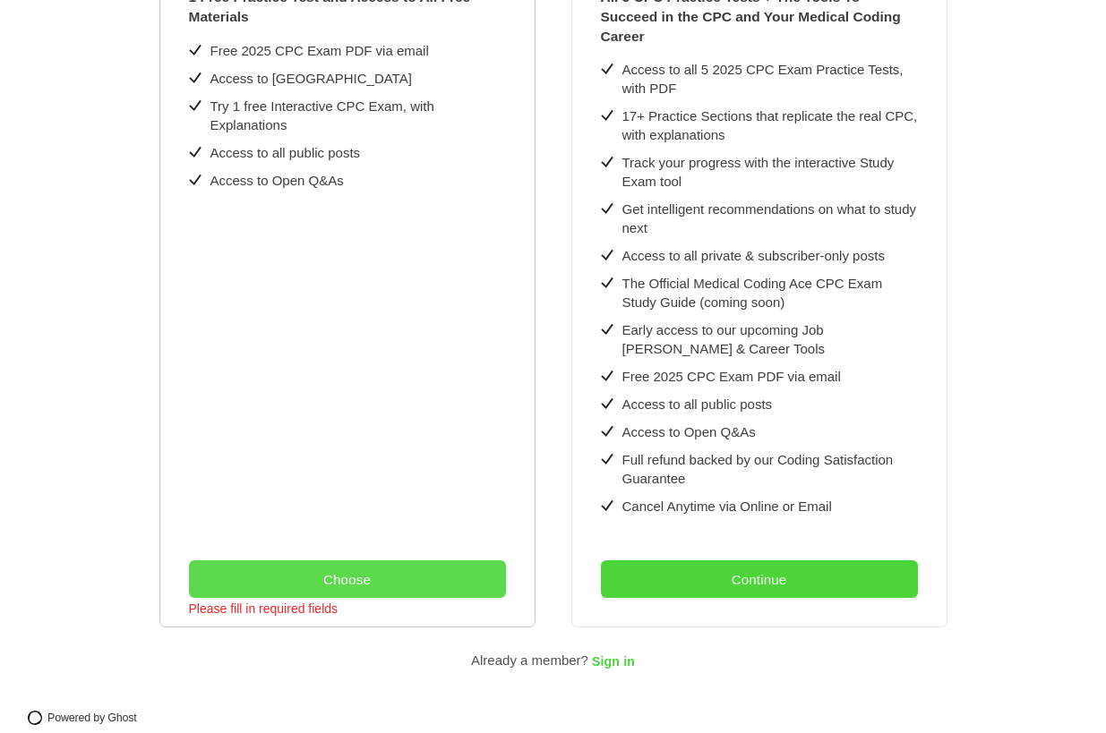
type input "**********"
click at [378, 561] on button "Choose" at bounding box center [347, 580] width 317 height 38
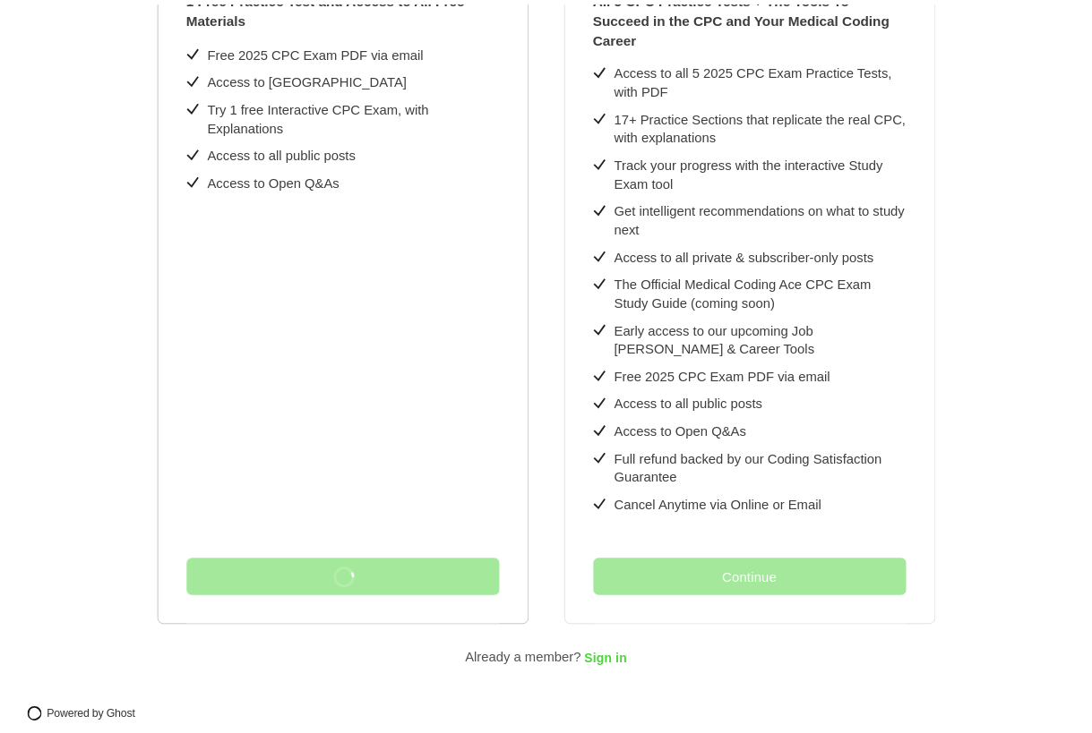
scroll to position [0, 0]
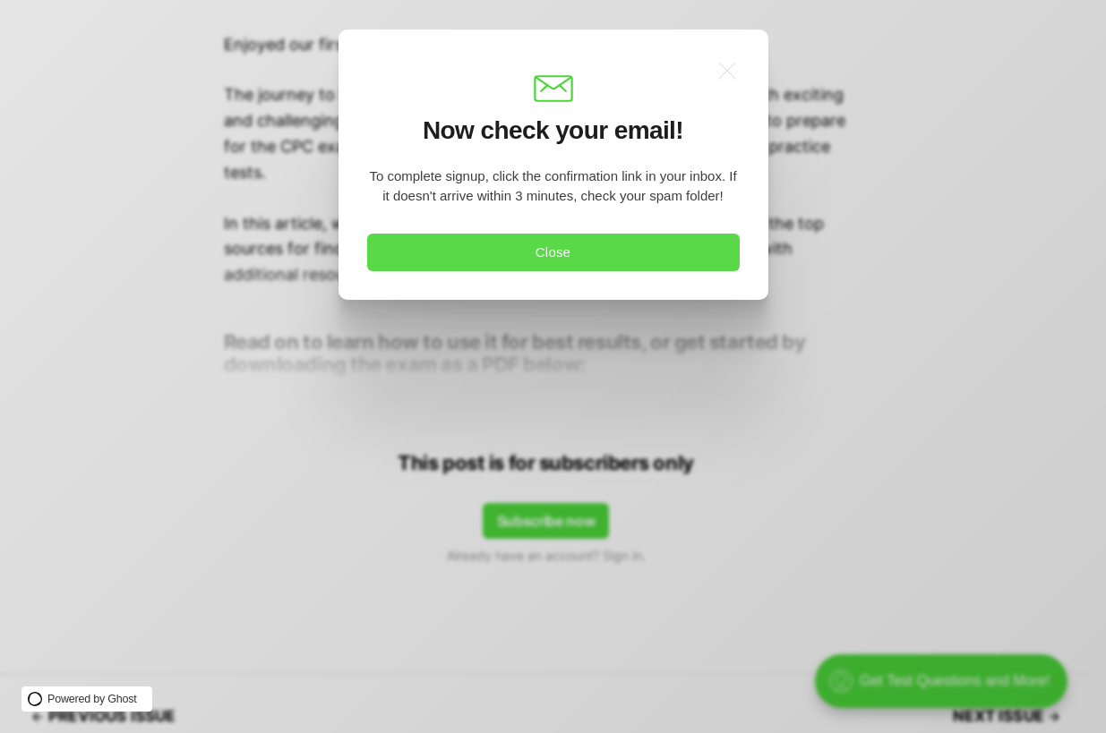
click at [616, 245] on button "Close" at bounding box center [553, 253] width 373 height 38
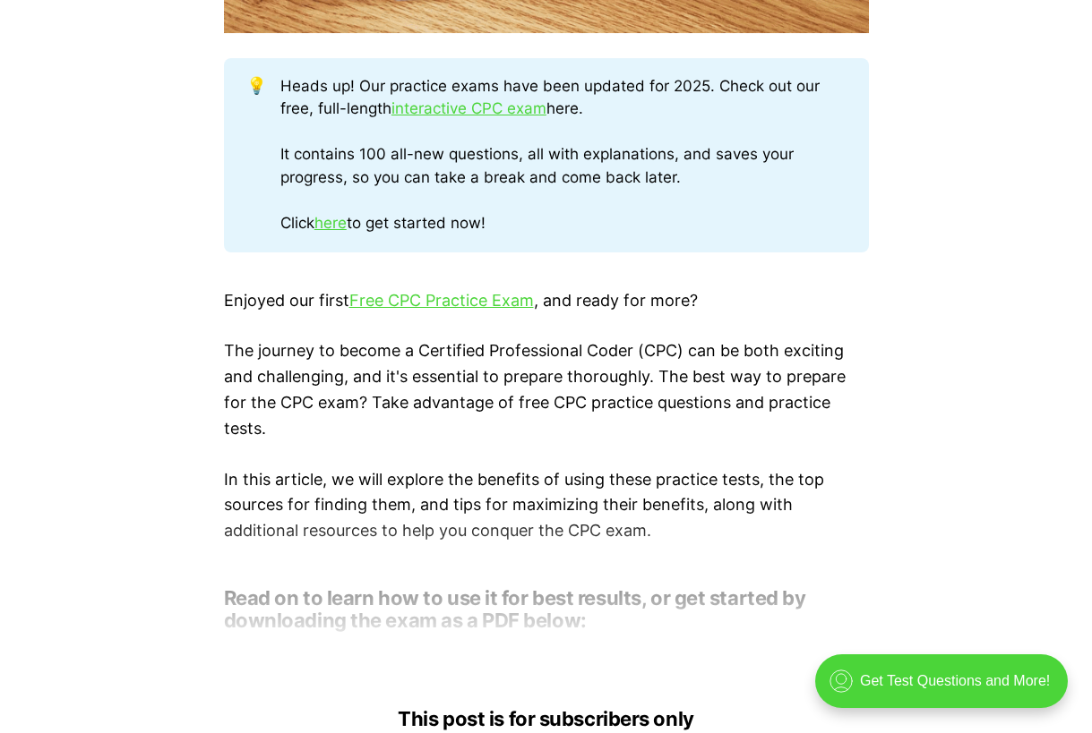
scroll to position [985, 0]
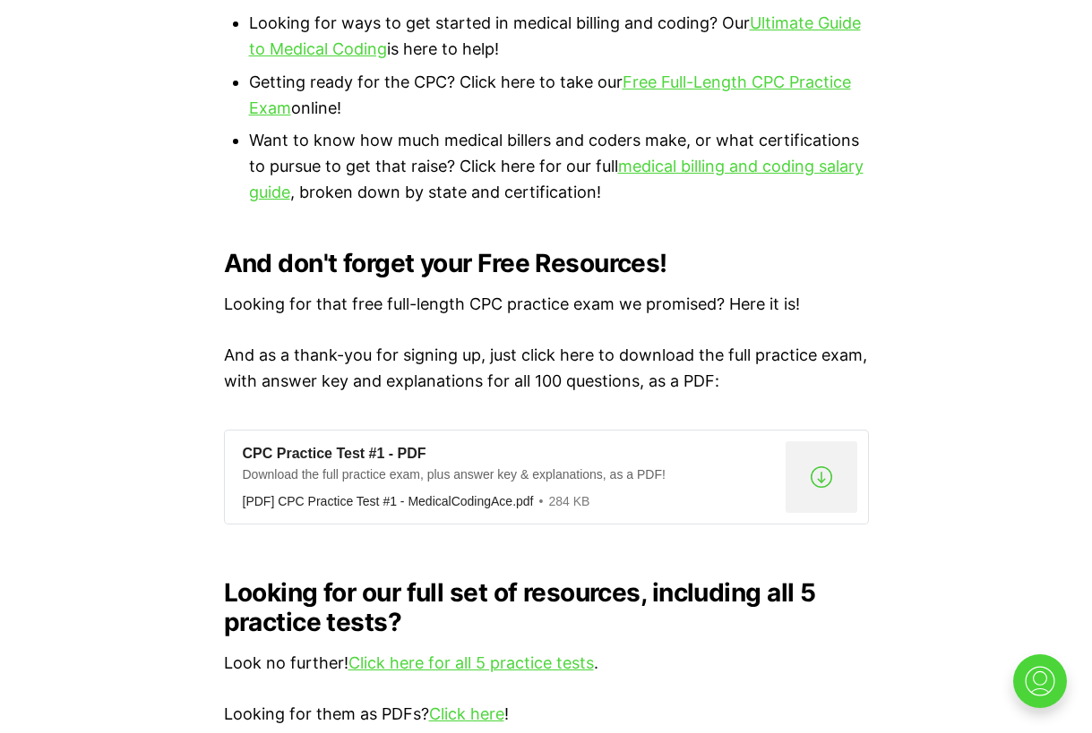
scroll to position [1433, 0]
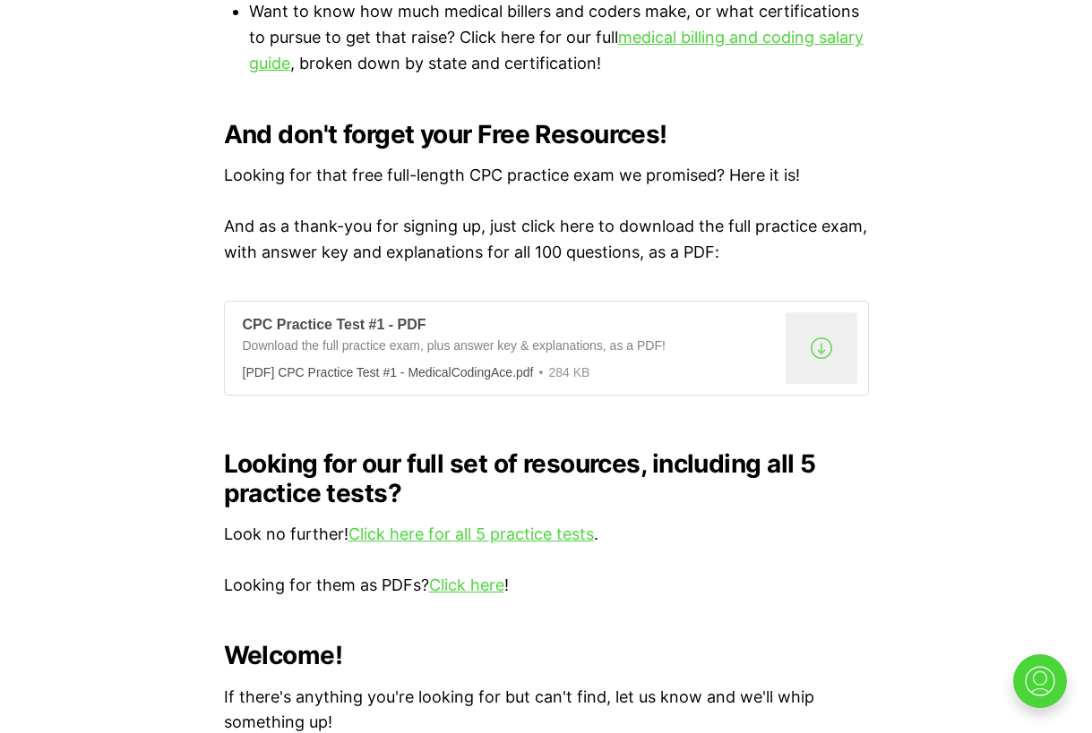
click at [816, 328] on div ".a{fill:none;stroke:currentColor;stroke-linecap:round;stroke-linejoin:round;str…" at bounding box center [821, 349] width 72 height 72
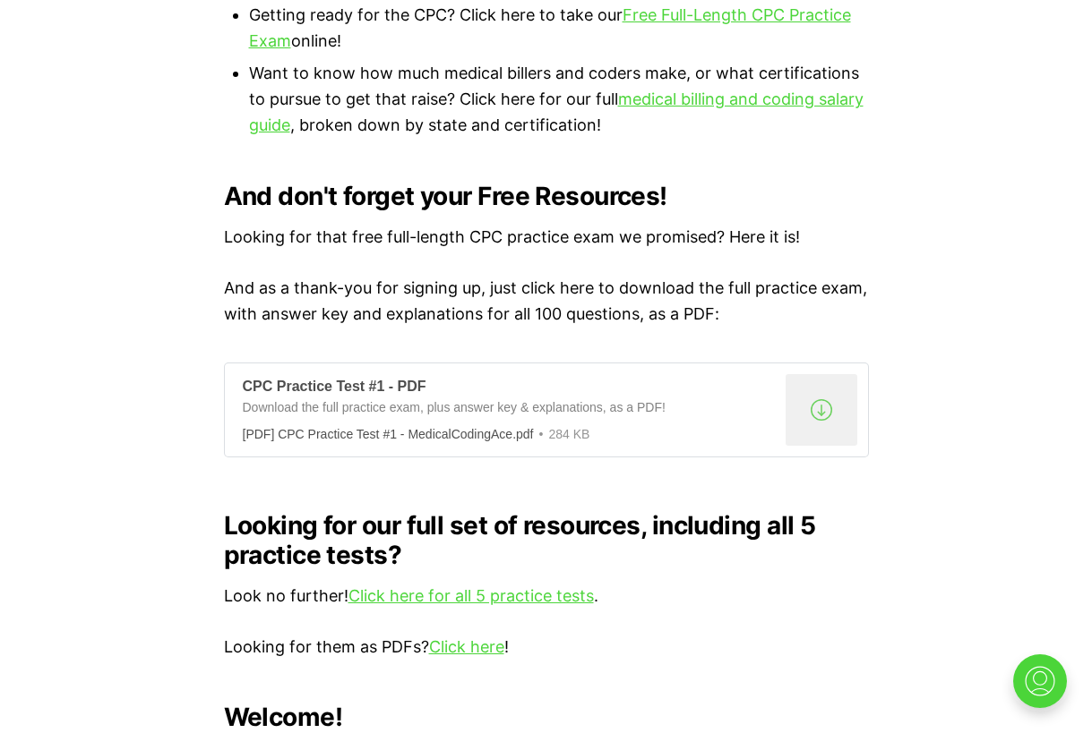
scroll to position [1343, 0]
